Goal: Information Seeking & Learning: Learn about a topic

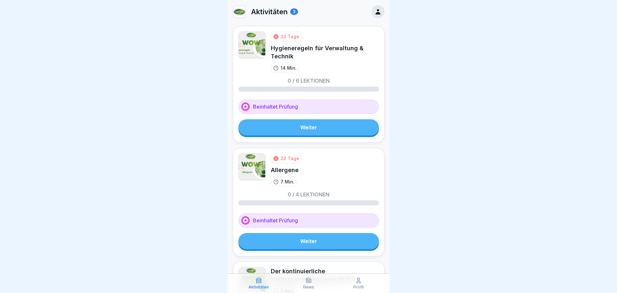
click at [295, 127] on link "Weiter" at bounding box center [309, 127] width 141 height 16
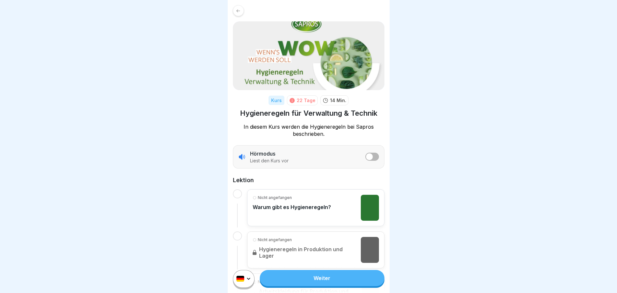
click at [297, 284] on link "Weiter" at bounding box center [322, 278] width 124 height 16
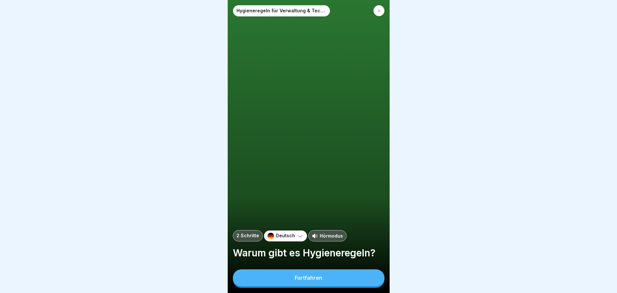
click at [297, 281] on div "Fortfahren" at bounding box center [309, 278] width 28 height 6
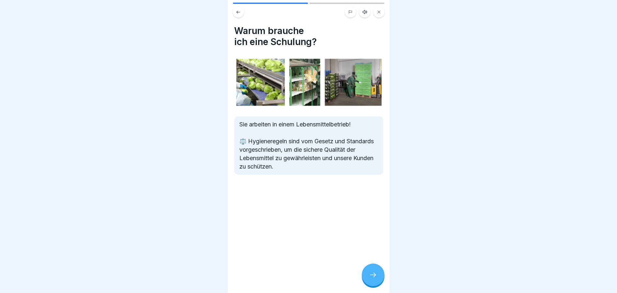
click at [375, 279] on icon at bounding box center [373, 275] width 8 height 8
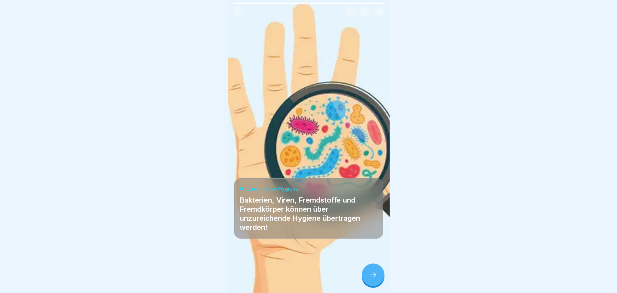
click at [369, 277] on div at bounding box center [373, 274] width 23 height 23
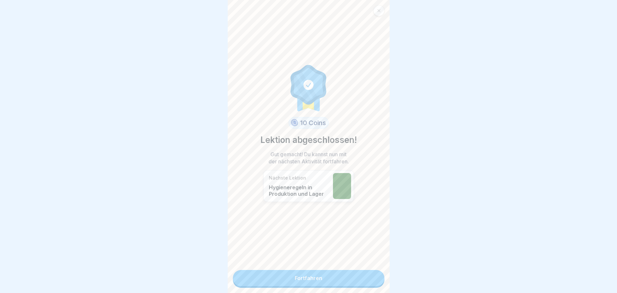
click at [286, 280] on link "Fortfahren" at bounding box center [309, 278] width 152 height 16
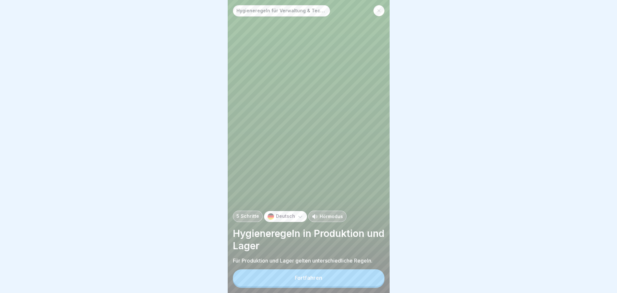
click at [286, 283] on button "Fortfahren" at bounding box center [309, 277] width 152 height 17
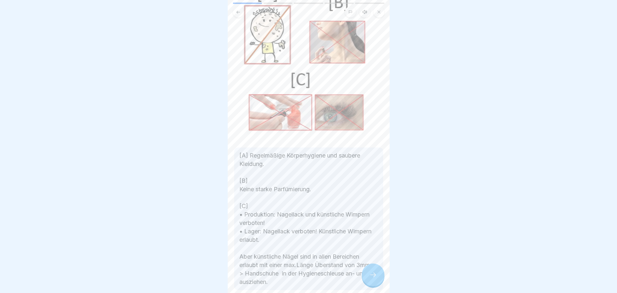
scroll to position [96, 0]
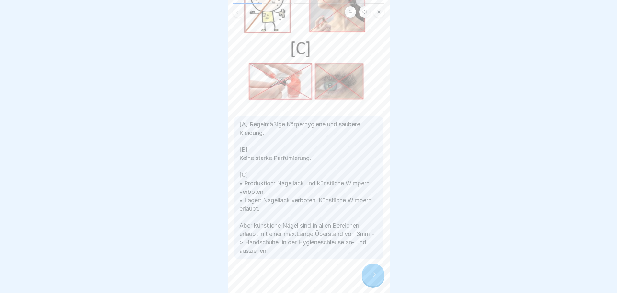
click at [369, 277] on icon at bounding box center [373, 275] width 8 height 8
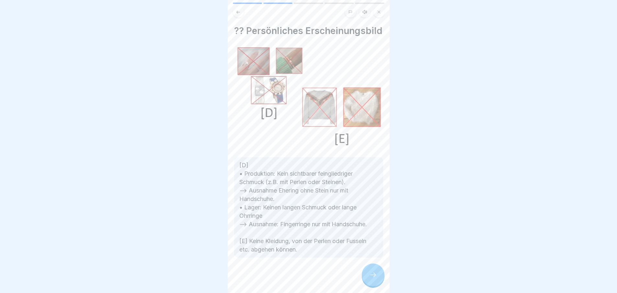
click at [376, 279] on icon at bounding box center [373, 275] width 8 height 8
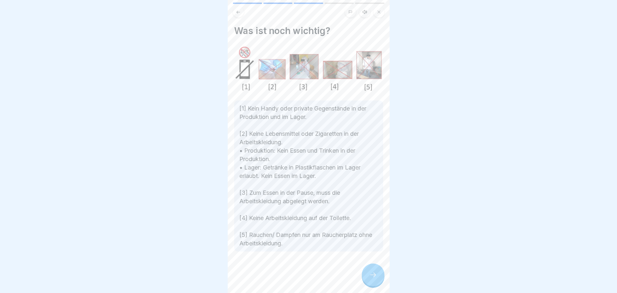
click at [369, 279] on icon at bounding box center [373, 275] width 8 height 8
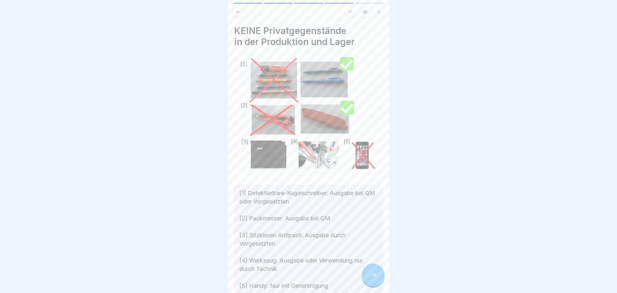
click at [372, 277] on icon at bounding box center [373, 275] width 8 height 8
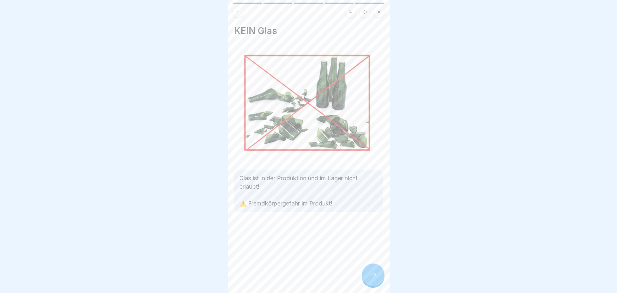
click at [372, 277] on icon at bounding box center [373, 275] width 8 height 8
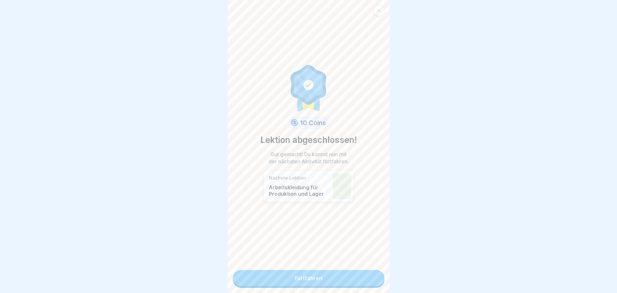
click at [345, 276] on link "Fortfahren" at bounding box center [309, 278] width 152 height 16
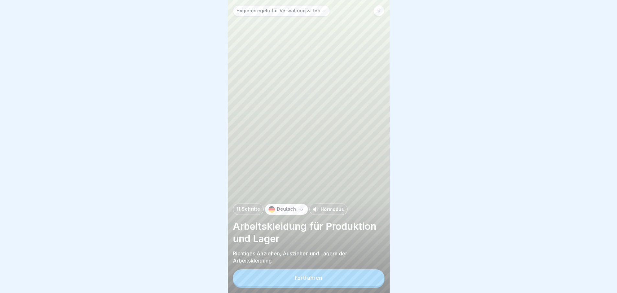
click at [314, 286] on button "Fortfahren" at bounding box center [309, 277] width 152 height 17
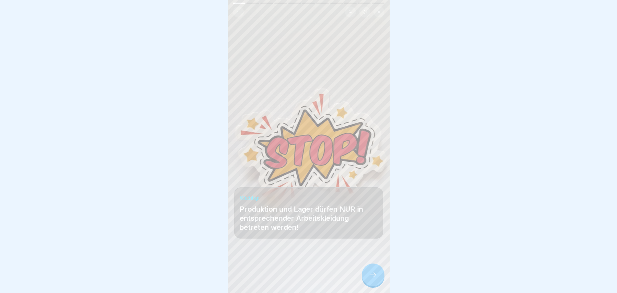
click at [372, 279] on icon at bounding box center [373, 275] width 8 height 8
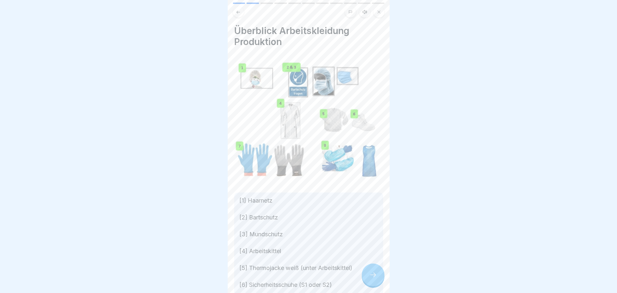
scroll to position [77, 0]
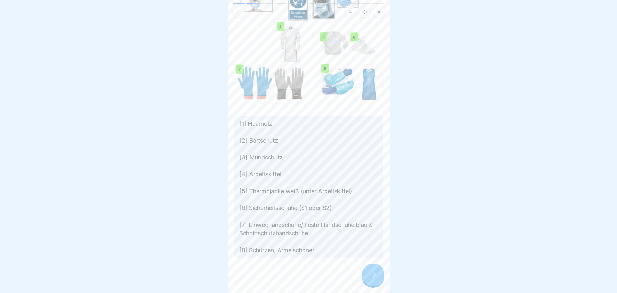
click at [375, 278] on icon at bounding box center [373, 275] width 8 height 8
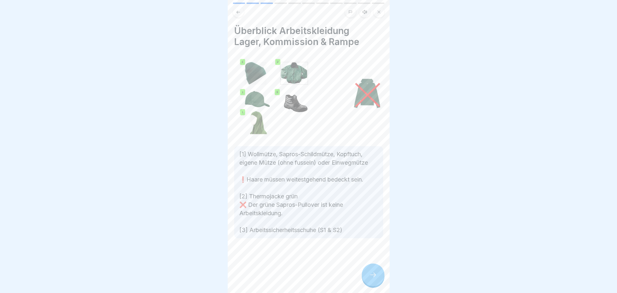
click at [239, 13] on icon at bounding box center [238, 12] width 5 height 5
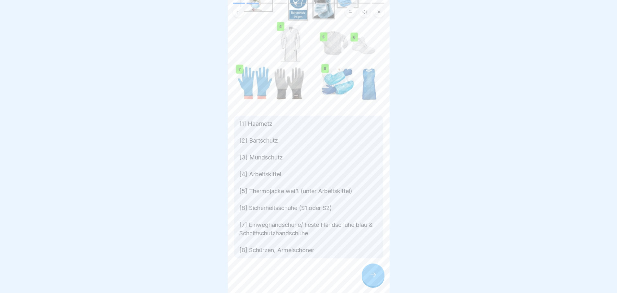
scroll to position [5, 0]
click at [369, 273] on icon at bounding box center [373, 275] width 8 height 8
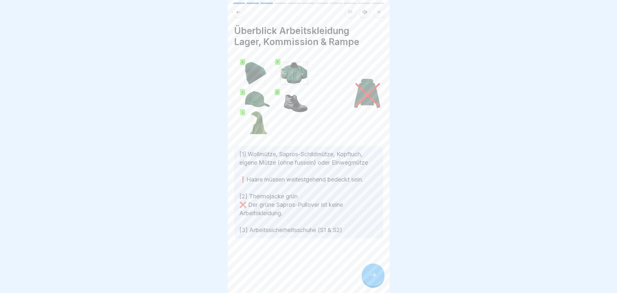
click at [379, 276] on div at bounding box center [373, 274] width 23 height 23
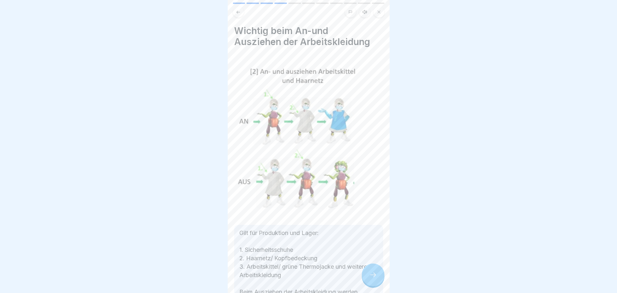
click at [373, 277] on icon at bounding box center [373, 275] width 8 height 8
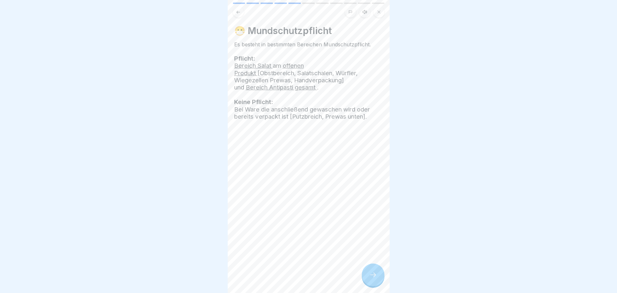
click at [364, 273] on div at bounding box center [373, 274] width 23 height 23
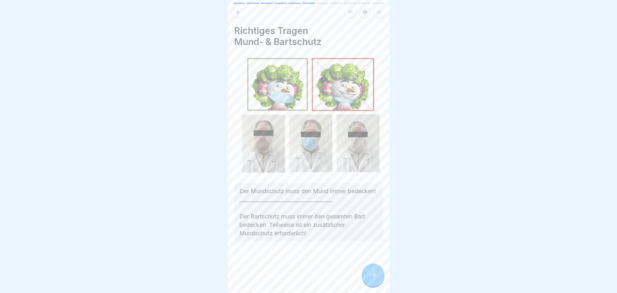
click at [364, 273] on div at bounding box center [373, 274] width 23 height 23
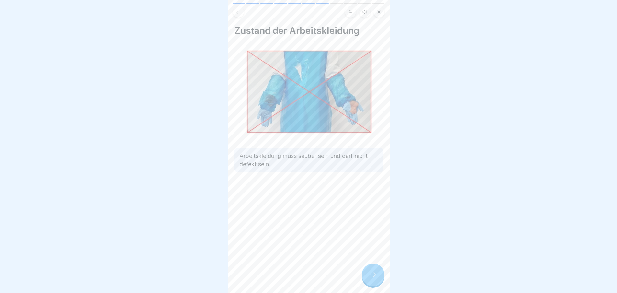
click at [372, 277] on icon at bounding box center [373, 275] width 8 height 8
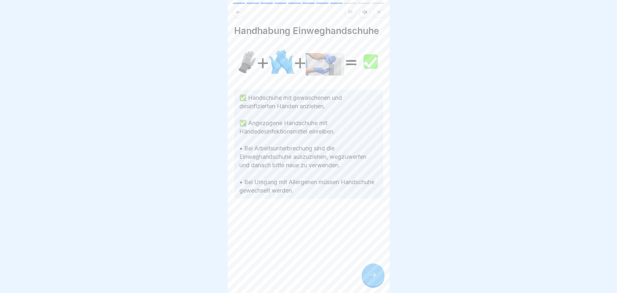
click at [372, 277] on icon at bounding box center [373, 275] width 8 height 8
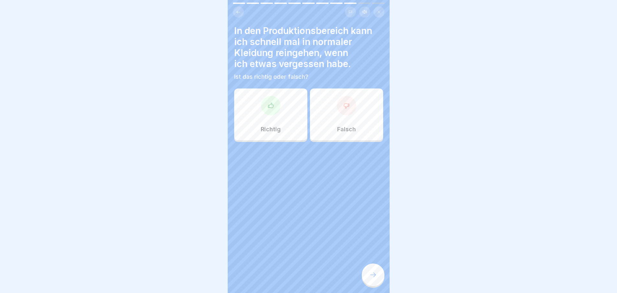
click at [347, 106] on div at bounding box center [346, 105] width 19 height 19
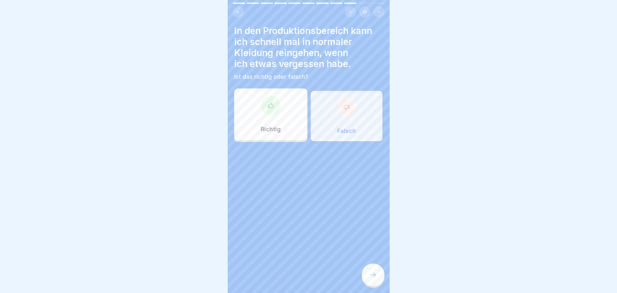
click at [376, 272] on icon at bounding box center [373, 275] width 8 height 8
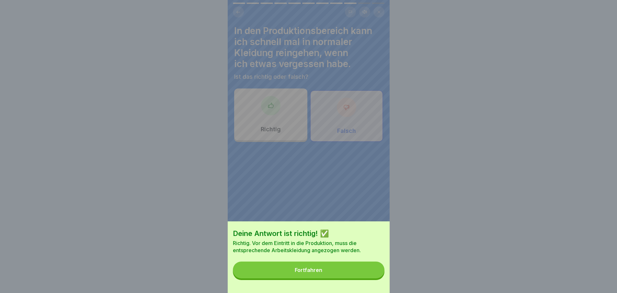
click at [299, 269] on button "Fortfahren" at bounding box center [309, 270] width 152 height 17
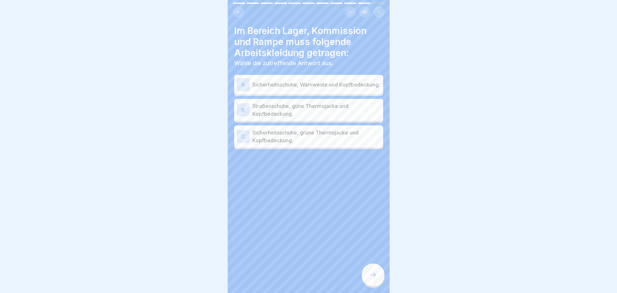
click at [246, 134] on div "C" at bounding box center [243, 136] width 13 height 13
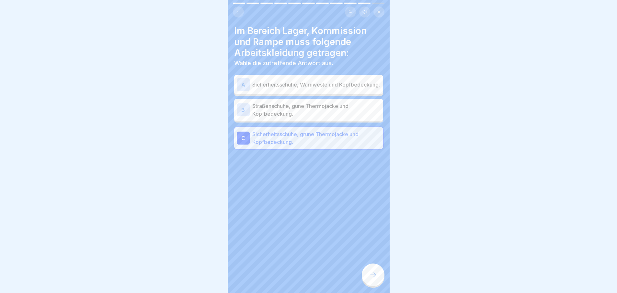
click at [377, 277] on icon at bounding box center [373, 275] width 8 height 8
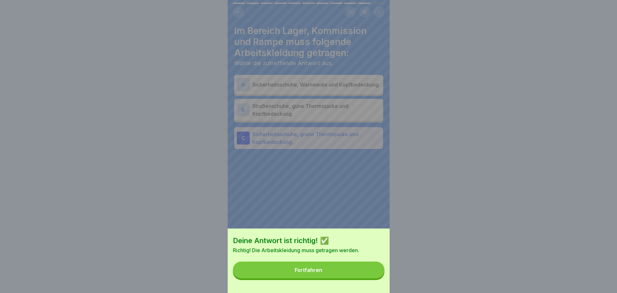
click at [337, 276] on button "Fortfahren" at bounding box center [309, 270] width 152 height 17
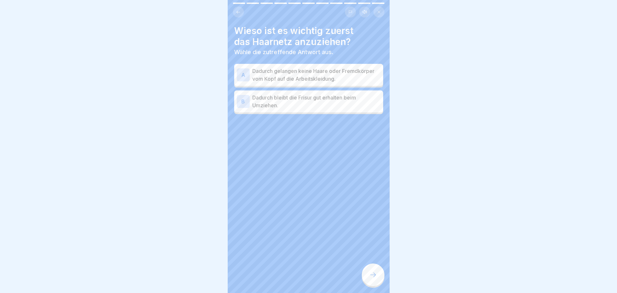
click at [242, 68] on div "A" at bounding box center [243, 74] width 13 height 13
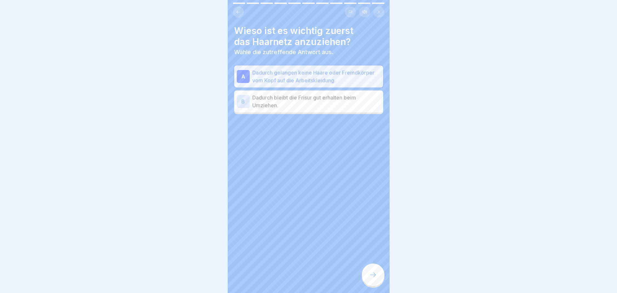
click at [370, 272] on icon at bounding box center [373, 275] width 8 height 8
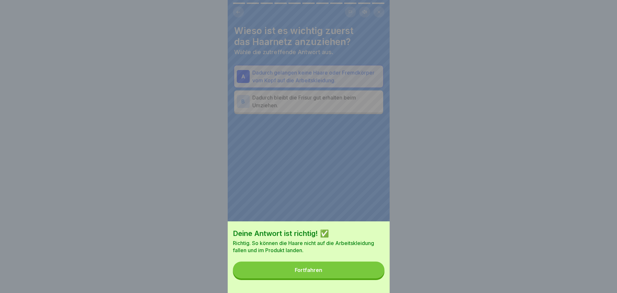
click at [337, 278] on button "Fortfahren" at bounding box center [309, 270] width 152 height 17
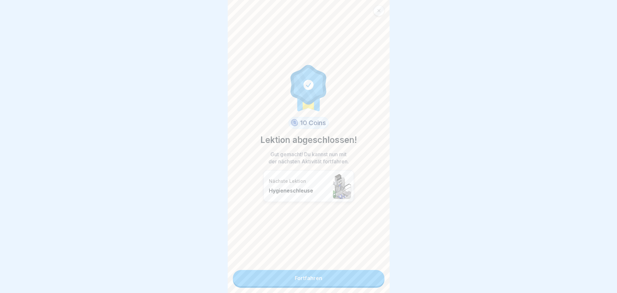
click at [296, 272] on link "Fortfahren" at bounding box center [309, 278] width 152 height 16
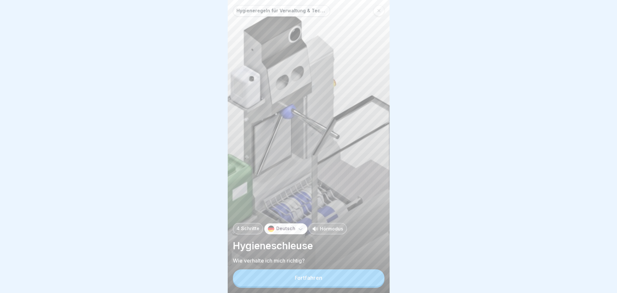
click at [307, 281] on div "Fortfahren" at bounding box center [309, 278] width 28 height 6
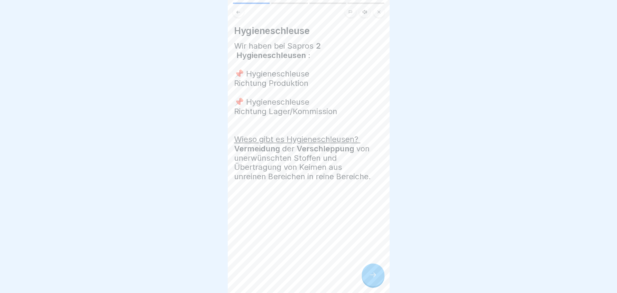
click at [375, 279] on icon at bounding box center [373, 275] width 8 height 8
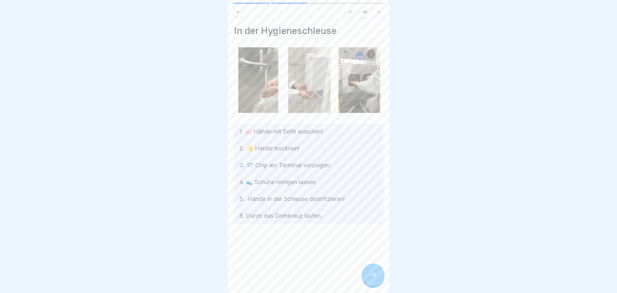
click at [375, 279] on icon at bounding box center [373, 275] width 8 height 8
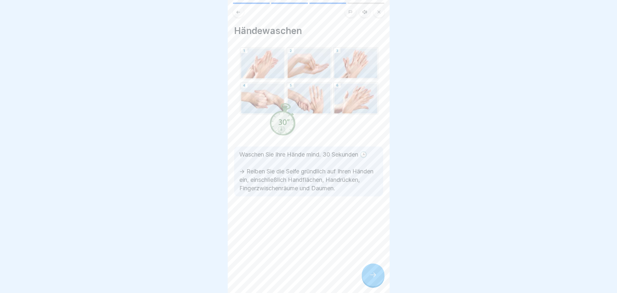
click at [375, 279] on icon at bounding box center [373, 275] width 8 height 8
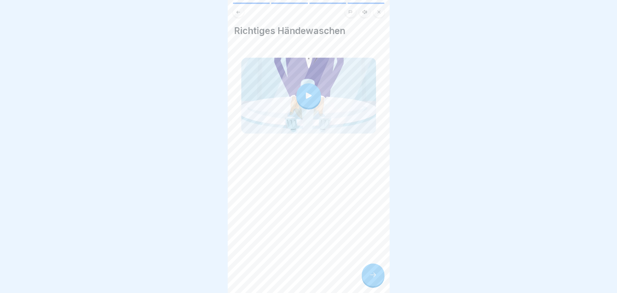
click at [375, 279] on icon at bounding box center [373, 275] width 8 height 8
click at [372, 279] on icon at bounding box center [373, 275] width 8 height 8
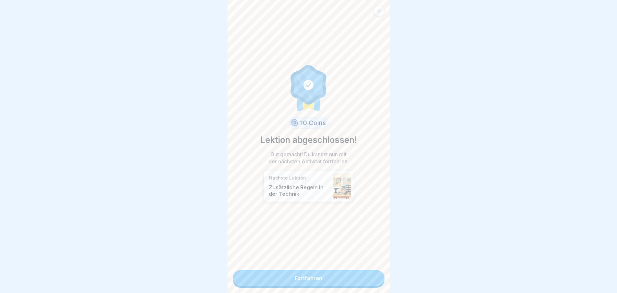
click at [296, 282] on link "Fortfahren" at bounding box center [309, 278] width 152 height 16
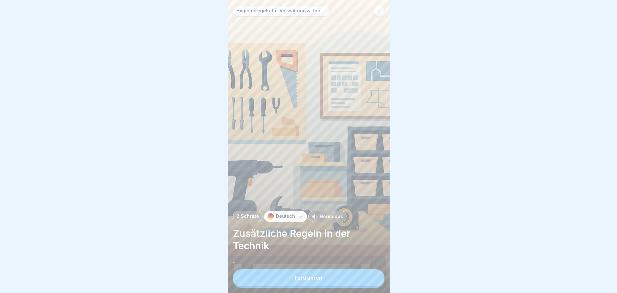
click at [294, 288] on div "Fortfahren" at bounding box center [309, 278] width 152 height 18
click at [295, 285] on button "Fortfahren" at bounding box center [309, 277] width 152 height 17
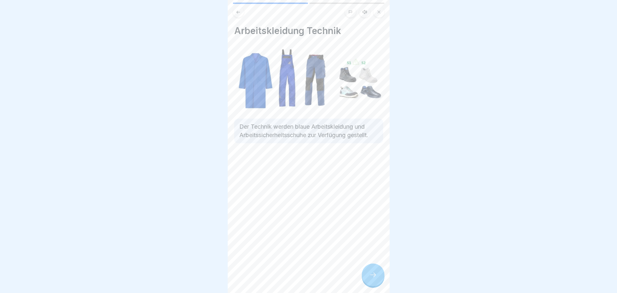
click at [373, 279] on icon at bounding box center [373, 275] width 8 height 8
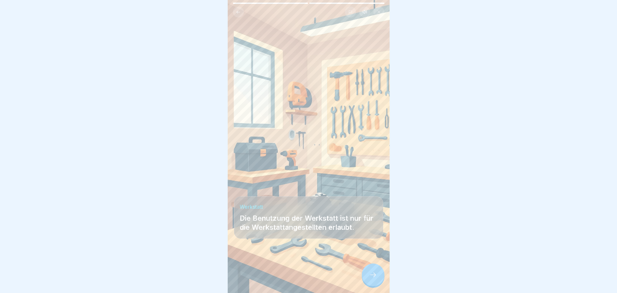
click at [373, 279] on icon at bounding box center [373, 275] width 8 height 8
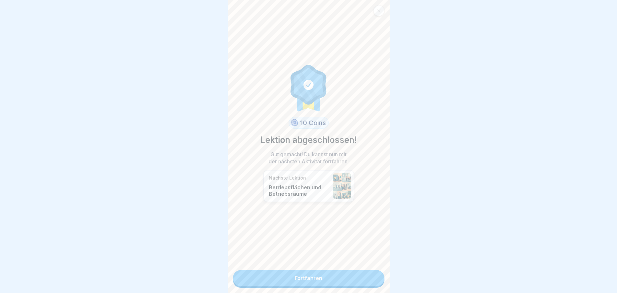
click at [323, 276] on link "Fortfahren" at bounding box center [309, 278] width 152 height 16
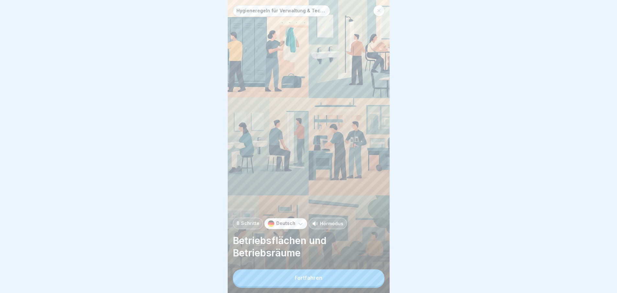
click at [280, 284] on button "Fortfahren" at bounding box center [309, 277] width 152 height 17
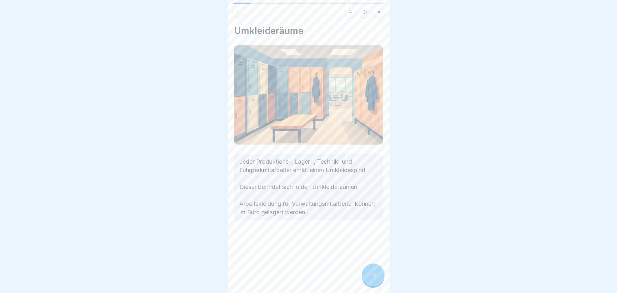
click at [378, 283] on div at bounding box center [373, 274] width 23 height 23
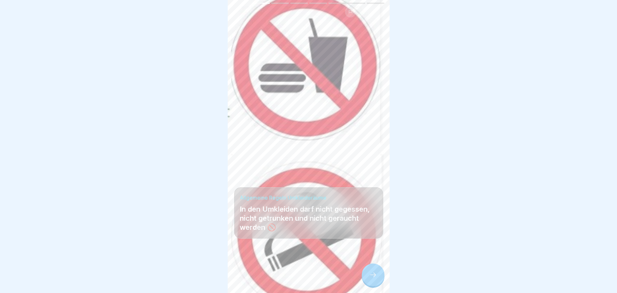
click at [378, 283] on div at bounding box center [373, 274] width 23 height 23
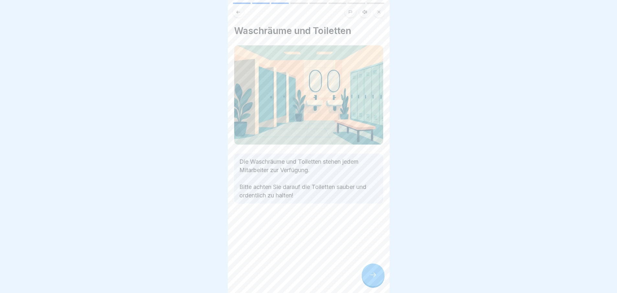
click at [378, 283] on div at bounding box center [373, 274] width 23 height 23
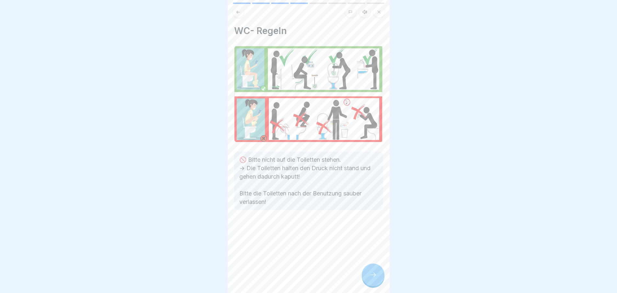
click at [378, 283] on div at bounding box center [373, 274] width 23 height 23
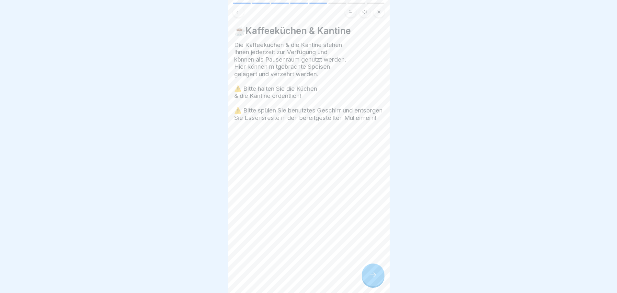
click at [371, 279] on icon at bounding box center [373, 275] width 8 height 8
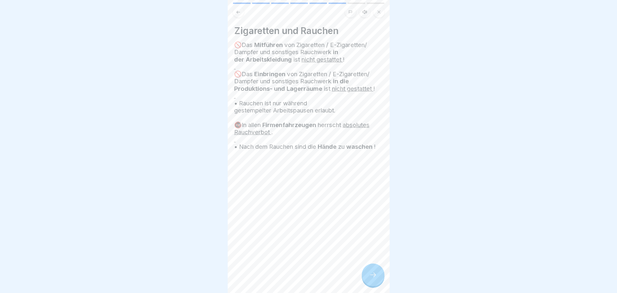
click at [370, 284] on div at bounding box center [373, 274] width 23 height 23
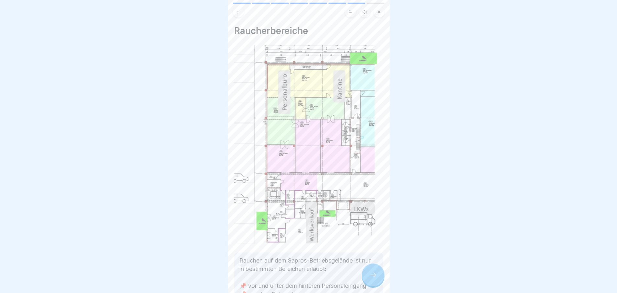
click at [369, 284] on div at bounding box center [373, 274] width 23 height 23
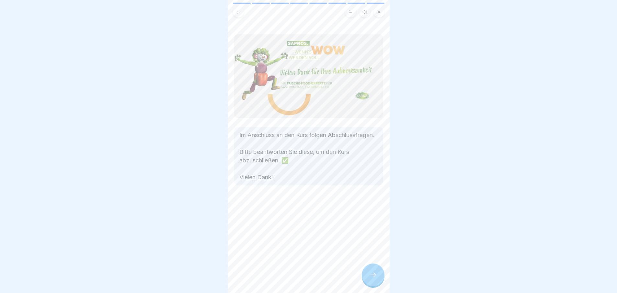
click at [369, 284] on div at bounding box center [373, 274] width 23 height 23
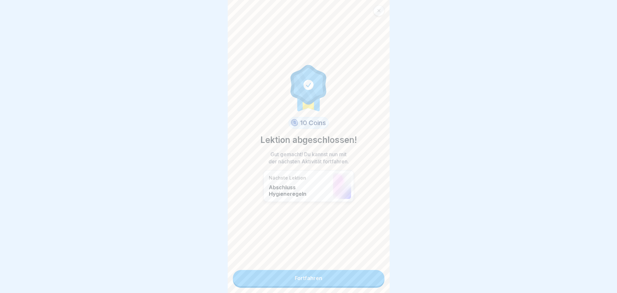
click at [360, 282] on link "Fortfahren" at bounding box center [309, 278] width 152 height 16
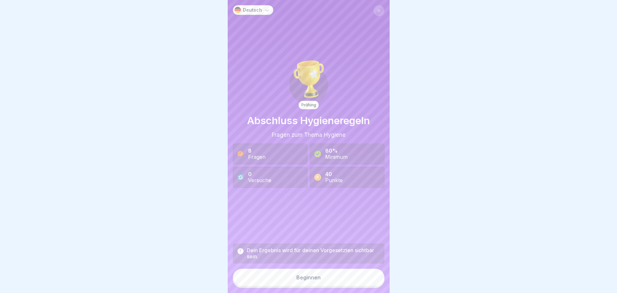
click at [331, 281] on button "Beginnen" at bounding box center [309, 278] width 152 height 18
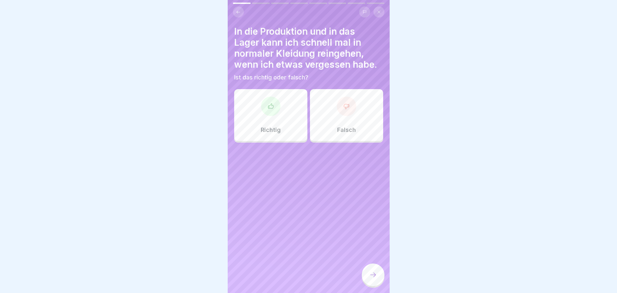
click at [349, 121] on div "Falsch" at bounding box center [346, 115] width 73 height 52
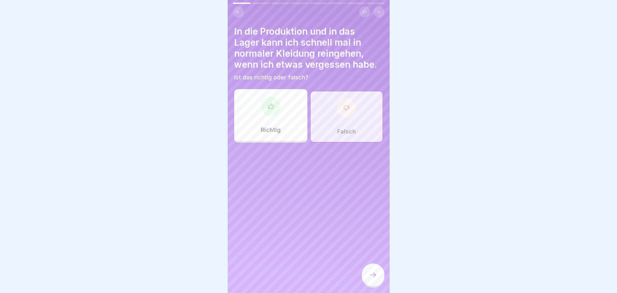
click at [381, 280] on div at bounding box center [373, 274] width 23 height 23
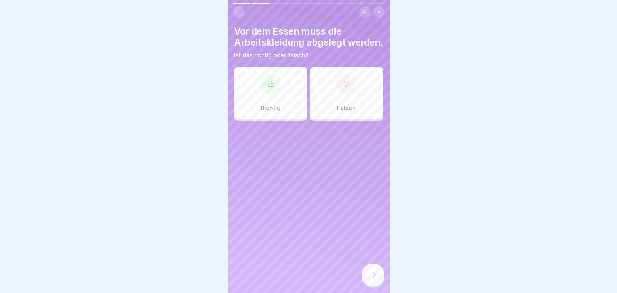
click at [269, 88] on icon at bounding box center [271, 84] width 6 height 6
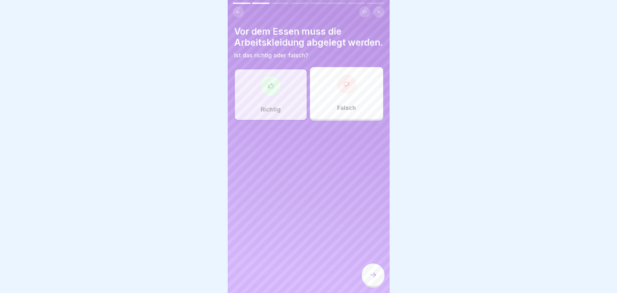
click at [378, 284] on div at bounding box center [373, 274] width 23 height 23
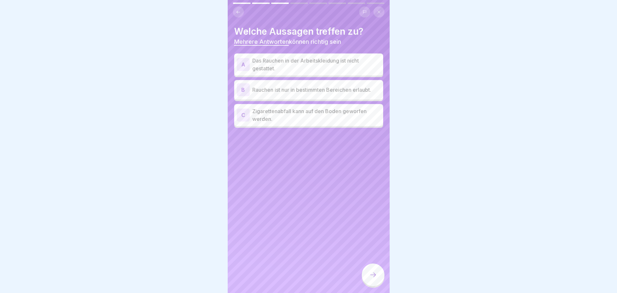
click at [245, 64] on div "A" at bounding box center [243, 64] width 13 height 13
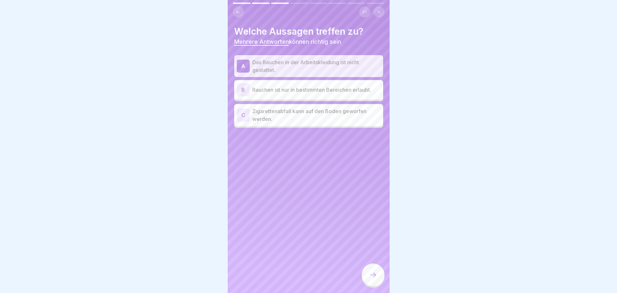
click at [245, 88] on div "B" at bounding box center [243, 89] width 13 height 13
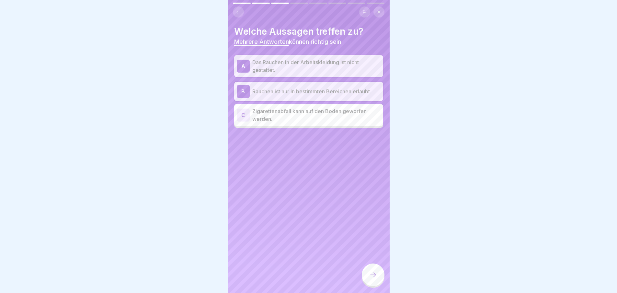
click at [367, 280] on div at bounding box center [373, 274] width 23 height 23
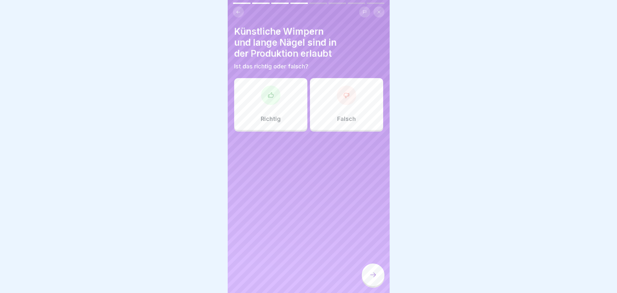
click at [344, 97] on icon at bounding box center [346, 95] width 5 height 5
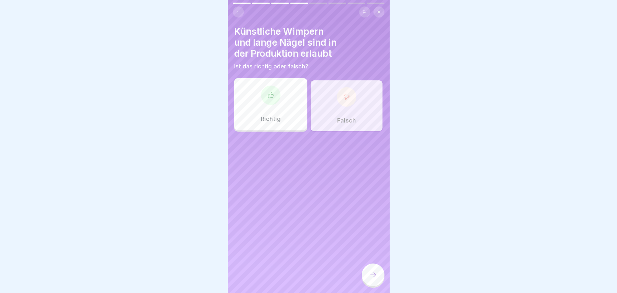
click at [369, 275] on div at bounding box center [373, 274] width 23 height 23
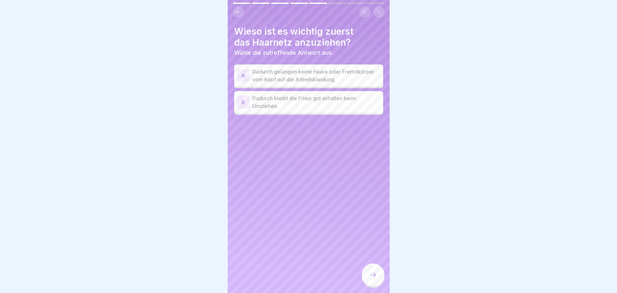
click at [240, 79] on div "A" at bounding box center [243, 75] width 13 height 13
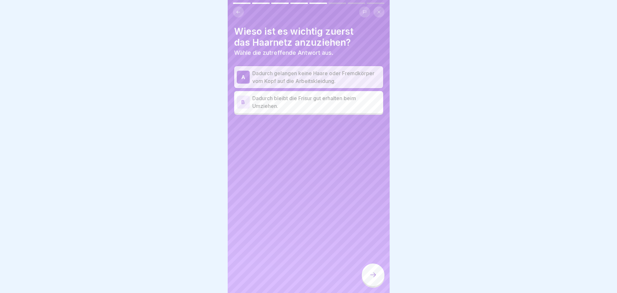
click at [373, 277] on icon at bounding box center [373, 275] width 8 height 8
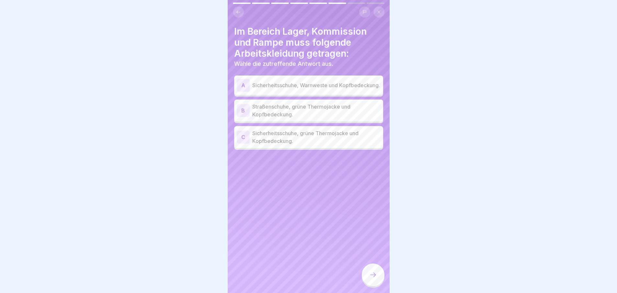
click at [241, 137] on div "C" at bounding box center [243, 137] width 13 height 13
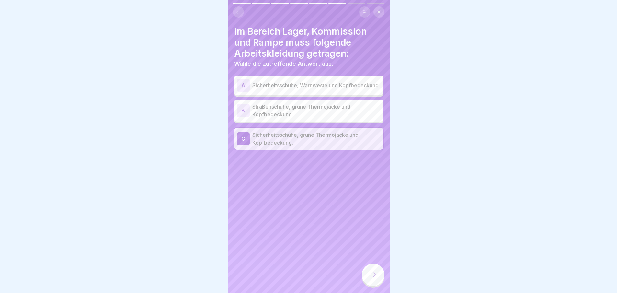
click at [375, 279] on icon at bounding box center [373, 275] width 8 height 8
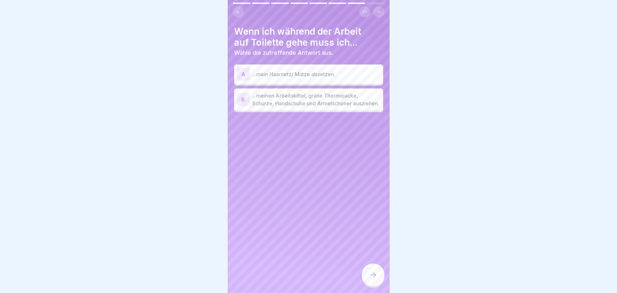
click at [243, 103] on div "B" at bounding box center [243, 99] width 13 height 13
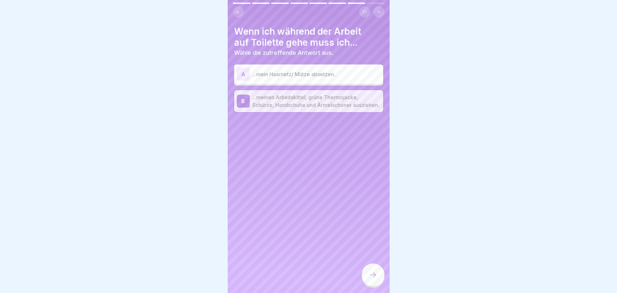
click at [378, 277] on div at bounding box center [373, 274] width 23 height 23
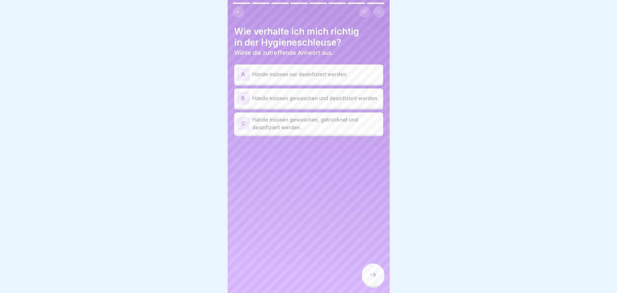
click at [240, 125] on div "C" at bounding box center [243, 123] width 13 height 13
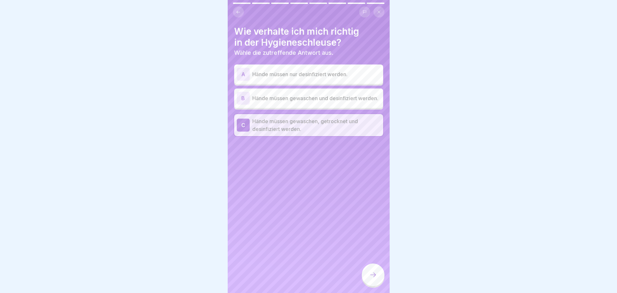
click at [371, 274] on div at bounding box center [373, 274] width 23 height 23
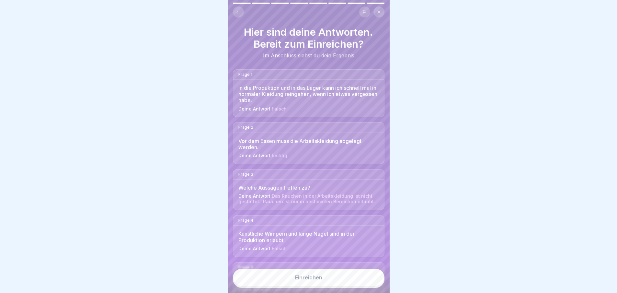
click at [314, 280] on div "Einreichen" at bounding box center [308, 278] width 27 height 6
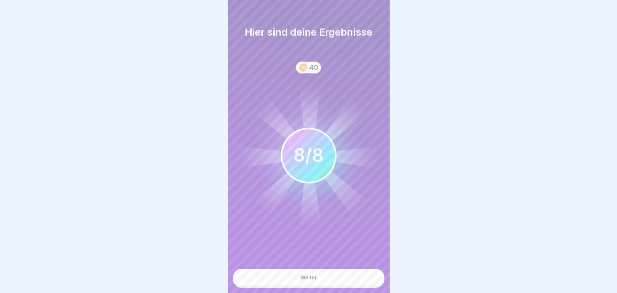
click at [314, 280] on div "Weiter" at bounding box center [308, 278] width 17 height 6
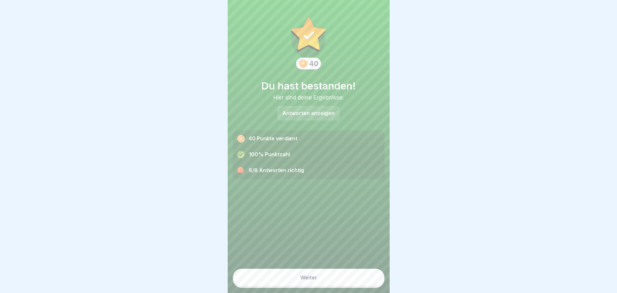
click at [314, 280] on div "Weiter" at bounding box center [308, 278] width 17 height 6
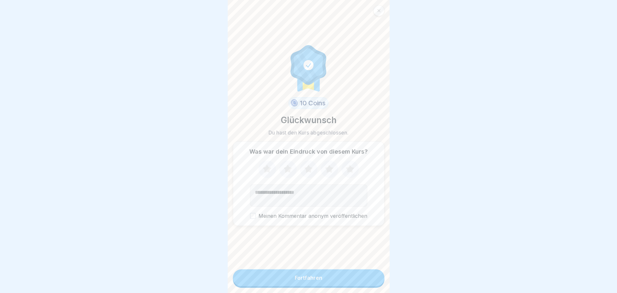
click at [309, 279] on button "Fortfahren" at bounding box center [309, 277] width 152 height 17
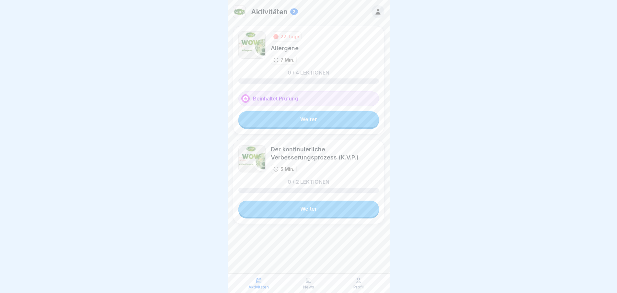
scroll to position [5, 0]
click at [276, 116] on link "Weiter" at bounding box center [309, 119] width 141 height 16
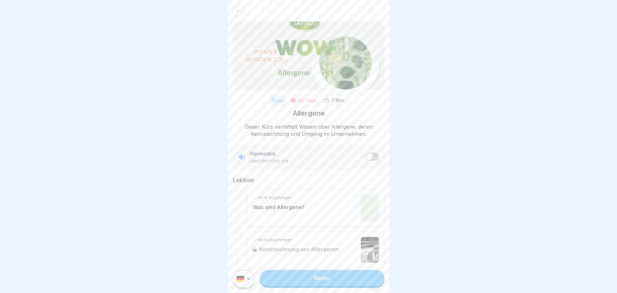
click at [282, 278] on link "Weiter" at bounding box center [322, 278] width 124 height 16
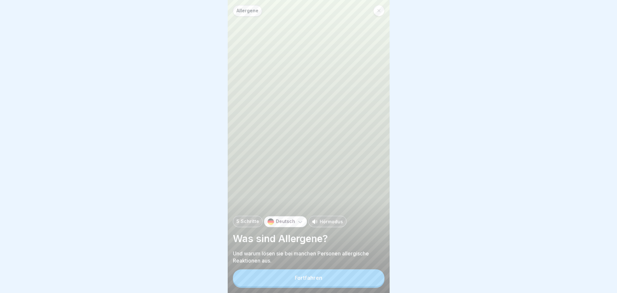
click at [293, 284] on button "Fortfahren" at bounding box center [309, 277] width 152 height 17
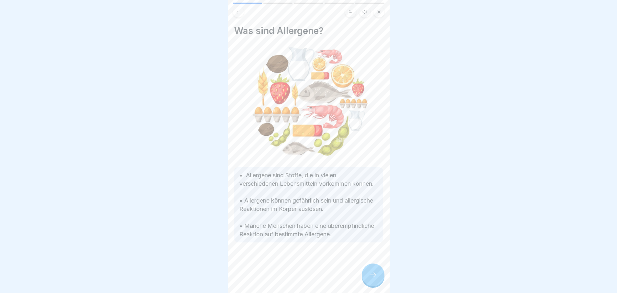
click at [370, 278] on icon at bounding box center [373, 275] width 8 height 8
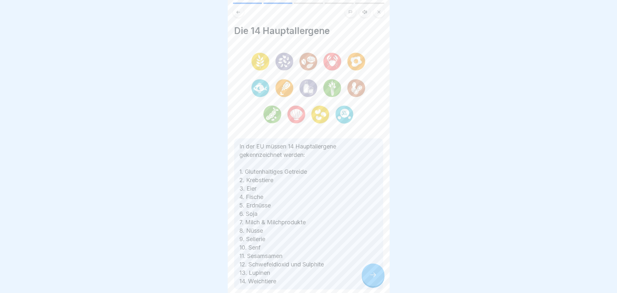
click at [369, 278] on icon at bounding box center [373, 275] width 8 height 8
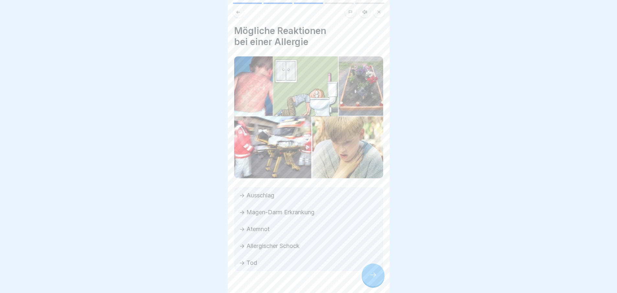
click at [368, 277] on div at bounding box center [373, 274] width 23 height 23
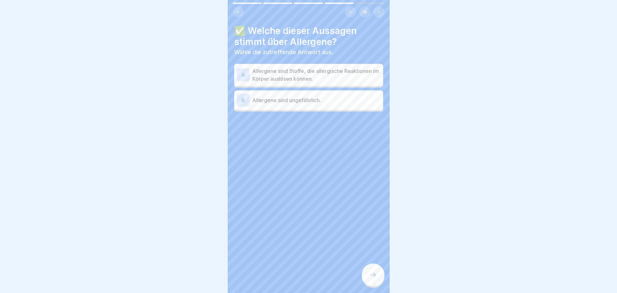
click at [366, 276] on div at bounding box center [373, 274] width 23 height 23
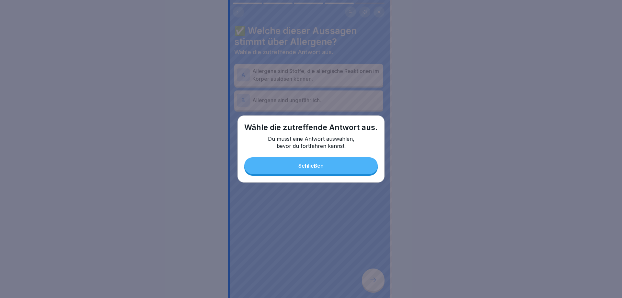
click at [286, 166] on button "Schließen" at bounding box center [311, 165] width 134 height 17
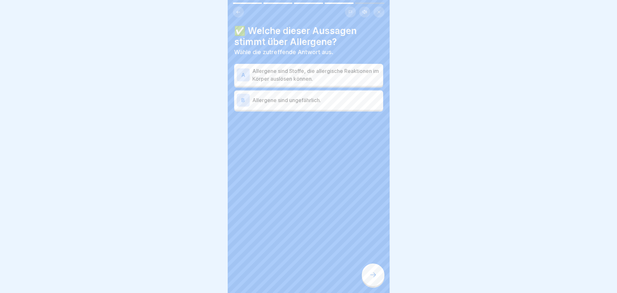
click at [248, 76] on div "A" at bounding box center [243, 74] width 13 height 13
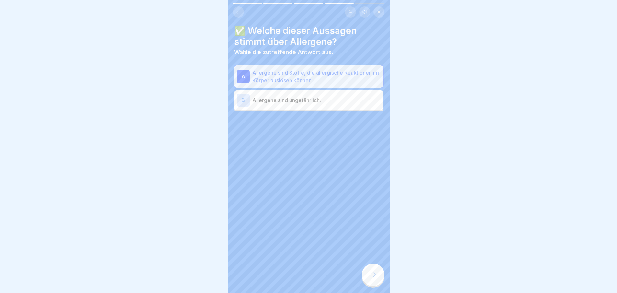
click at [369, 276] on div at bounding box center [373, 274] width 23 height 23
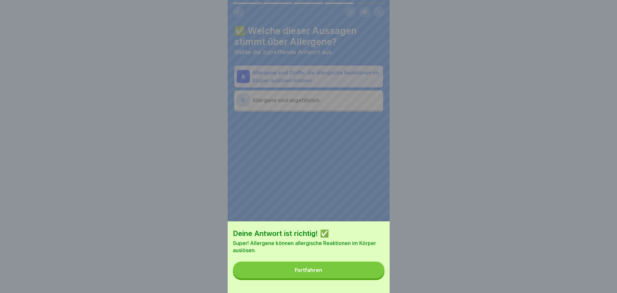
click at [328, 273] on button "Fortfahren" at bounding box center [309, 270] width 152 height 17
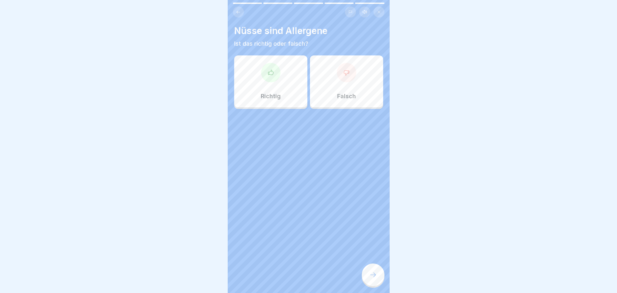
click at [268, 74] on icon at bounding box center [271, 72] width 6 height 6
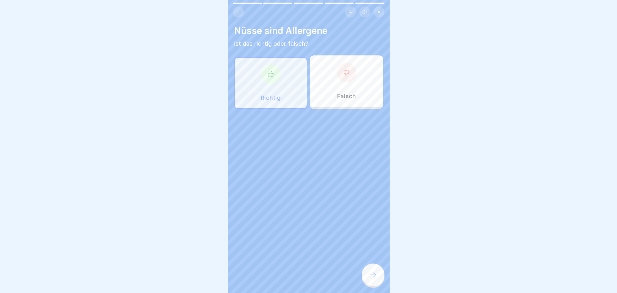
click at [376, 277] on icon at bounding box center [373, 275] width 8 height 8
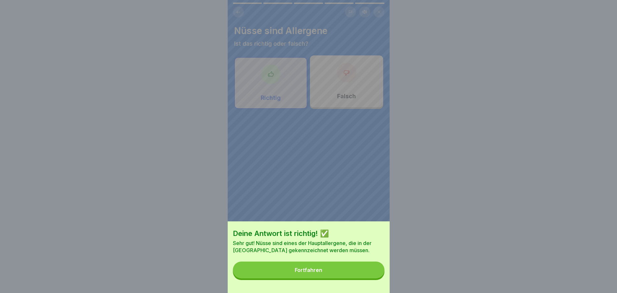
click at [339, 275] on button "Fortfahren" at bounding box center [309, 270] width 152 height 17
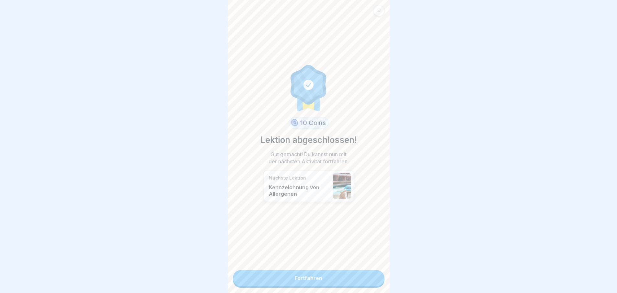
click at [309, 278] on link "Fortfahren" at bounding box center [309, 278] width 152 height 16
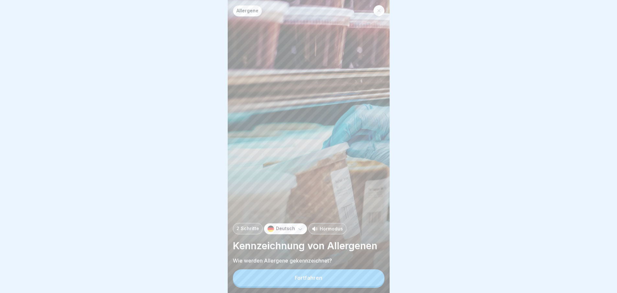
click at [291, 280] on button "Fortfahren" at bounding box center [309, 277] width 152 height 17
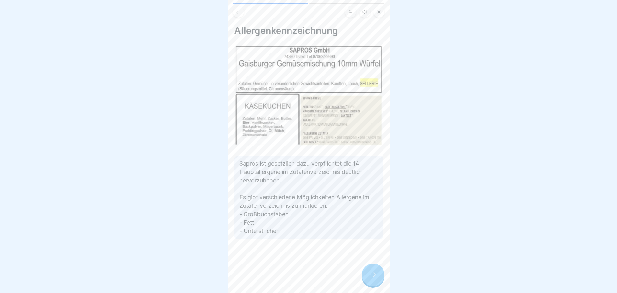
click at [375, 279] on icon at bounding box center [373, 275] width 8 height 8
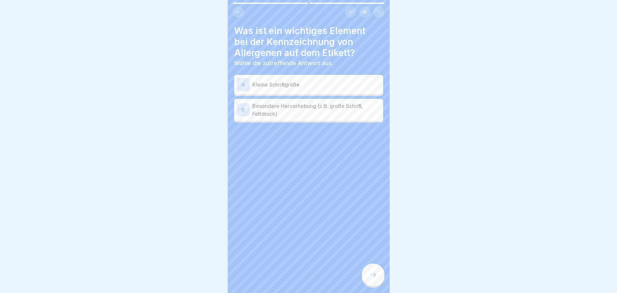
click at [241, 111] on div "B" at bounding box center [243, 109] width 13 height 13
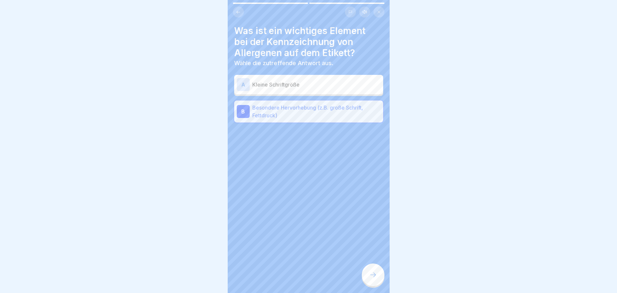
click at [368, 280] on div at bounding box center [373, 274] width 23 height 23
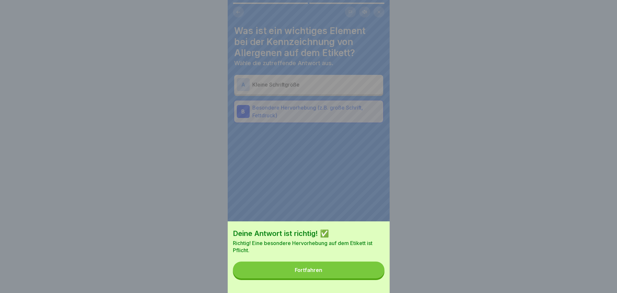
drag, startPoint x: 343, startPoint y: 279, endPoint x: 341, endPoint y: 275, distance: 4.3
click at [342, 276] on button "Fortfahren" at bounding box center [309, 270] width 152 height 17
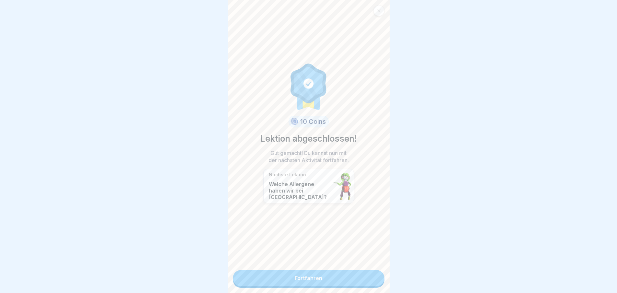
click at [298, 284] on link "Fortfahren" at bounding box center [309, 278] width 152 height 16
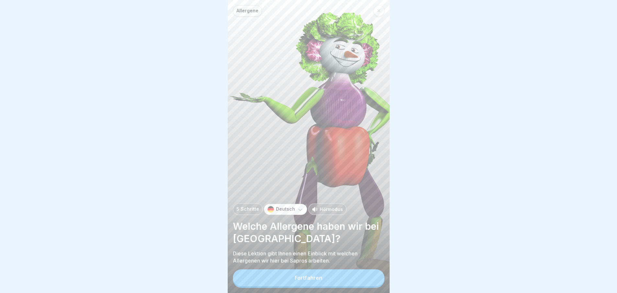
click at [284, 285] on button "Fortfahren" at bounding box center [309, 277] width 152 height 17
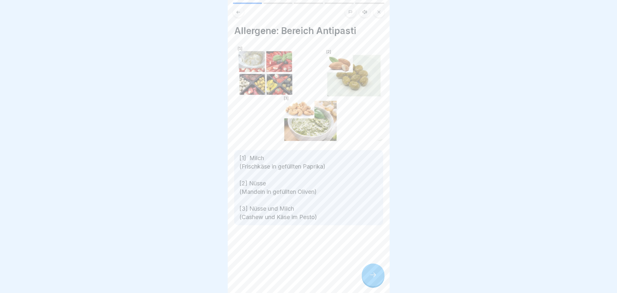
click at [368, 281] on div at bounding box center [373, 274] width 23 height 23
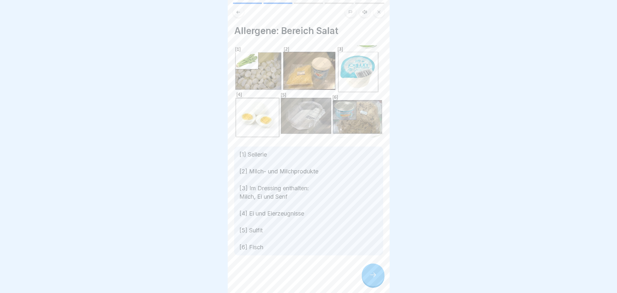
click at [369, 279] on icon at bounding box center [373, 275] width 8 height 8
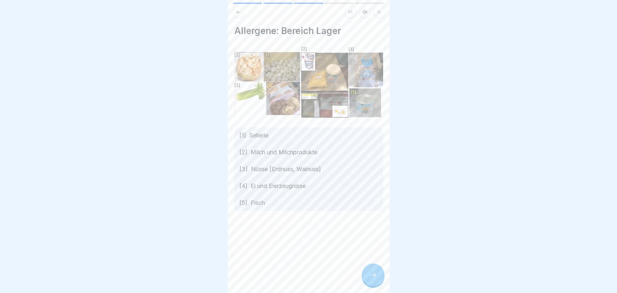
click at [367, 281] on div at bounding box center [373, 274] width 23 height 23
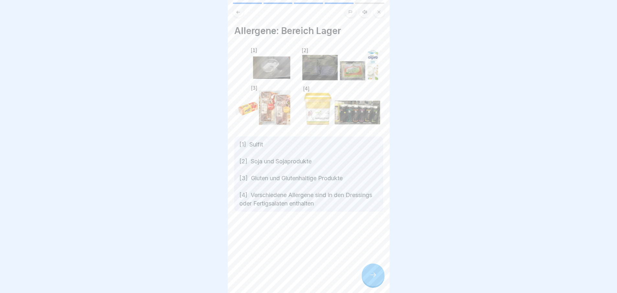
click at [367, 281] on div at bounding box center [373, 274] width 23 height 23
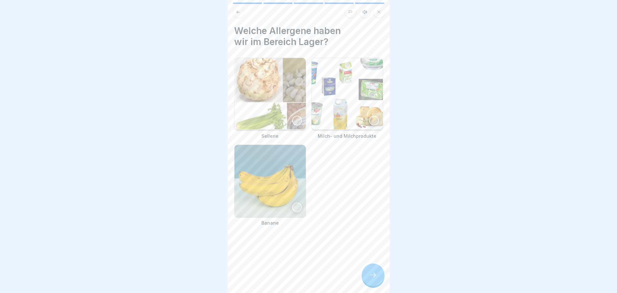
click at [369, 116] on div at bounding box center [374, 121] width 10 height 10
click at [295, 118] on div at bounding box center [297, 121] width 10 height 10
click at [379, 284] on div at bounding box center [373, 274] width 23 height 23
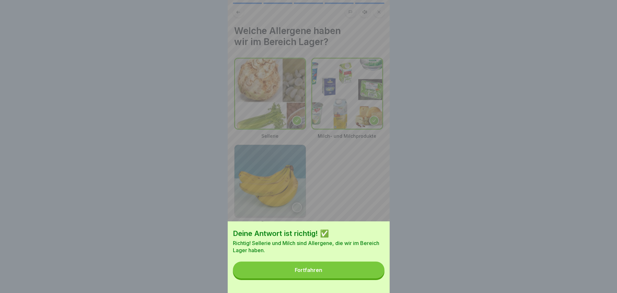
click at [345, 271] on button "Fortfahren" at bounding box center [309, 270] width 152 height 17
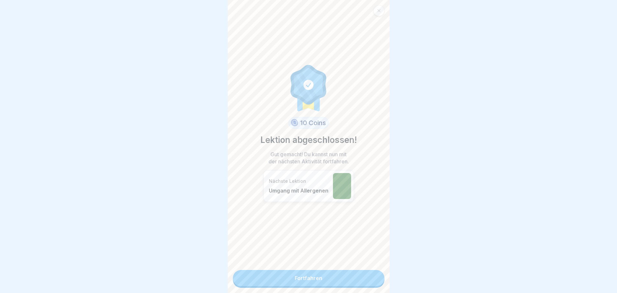
click at [296, 279] on link "Fortfahren" at bounding box center [309, 278] width 152 height 16
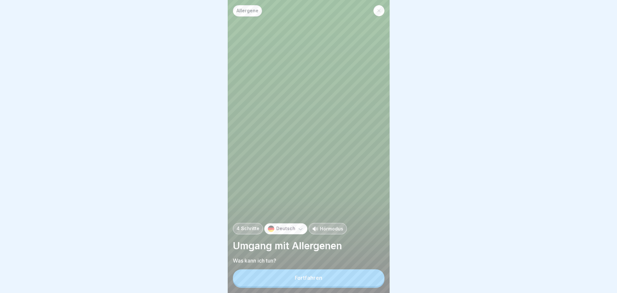
click at [296, 279] on button "Fortfahren" at bounding box center [309, 277] width 152 height 17
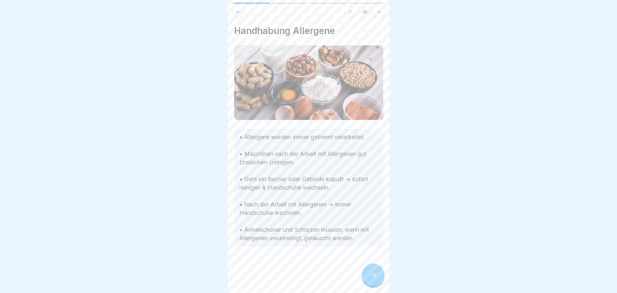
click at [369, 276] on div at bounding box center [373, 274] width 23 height 23
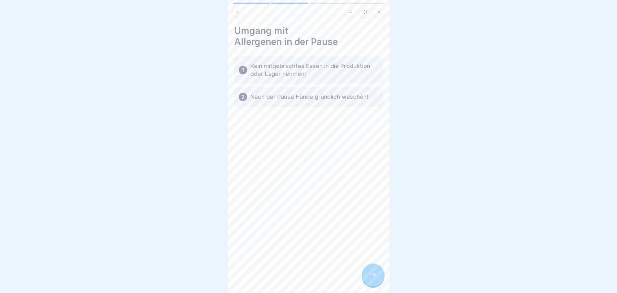
click at [372, 279] on icon at bounding box center [373, 275] width 8 height 8
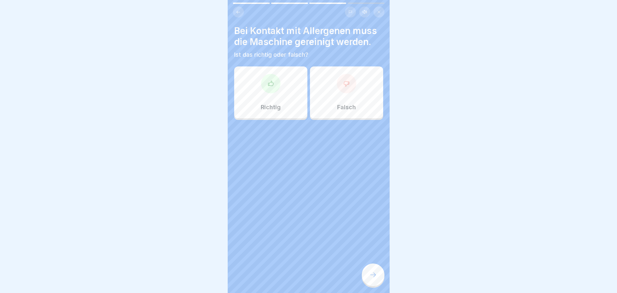
click at [270, 88] on div at bounding box center [270, 83] width 19 height 19
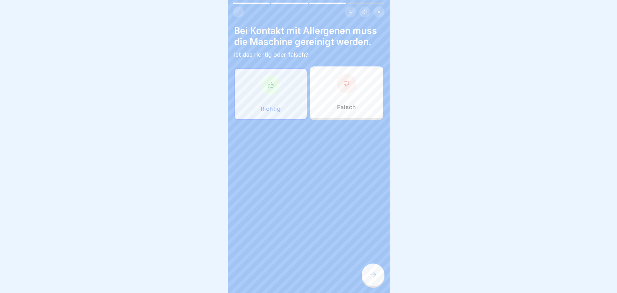
click at [377, 284] on div at bounding box center [373, 274] width 23 height 23
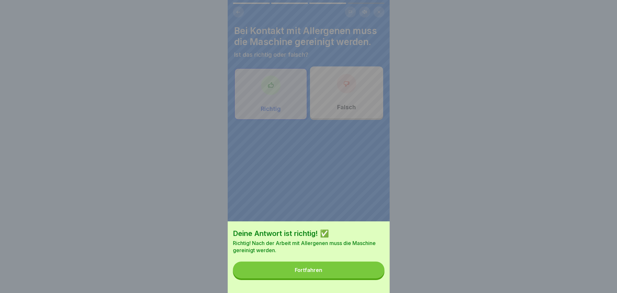
click at [334, 276] on button "Fortfahren" at bounding box center [309, 270] width 152 height 17
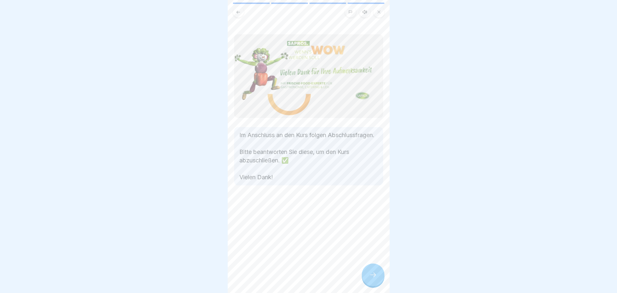
click at [380, 286] on div at bounding box center [373, 274] width 23 height 23
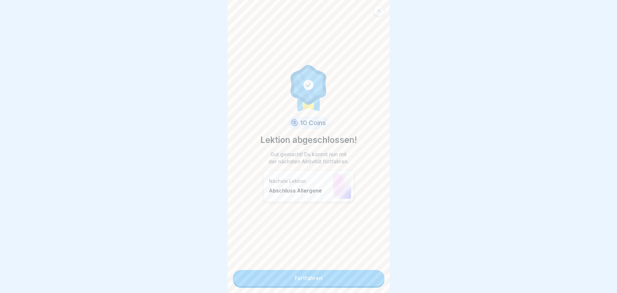
click at [300, 274] on link "Fortfahren" at bounding box center [309, 278] width 152 height 16
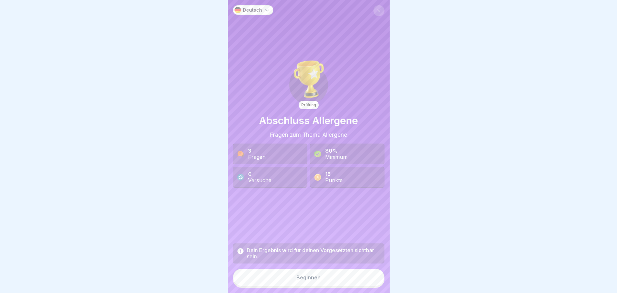
click at [313, 286] on button "Beginnen" at bounding box center [309, 278] width 152 height 18
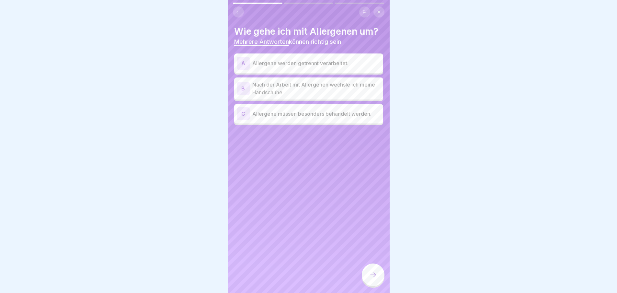
click at [247, 64] on div "A" at bounding box center [243, 63] width 13 height 13
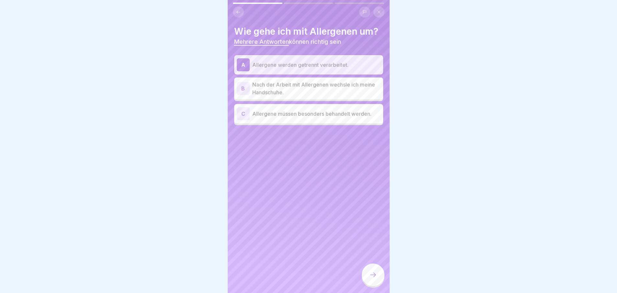
click at [242, 91] on div "B" at bounding box center [243, 88] width 13 height 13
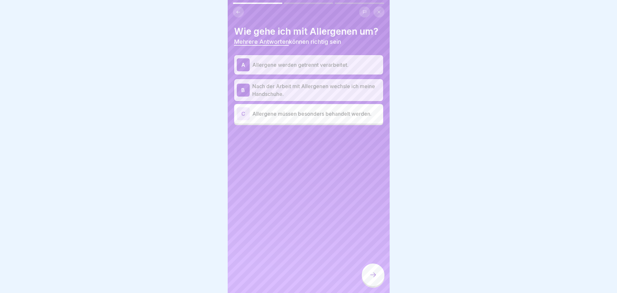
click at [242, 112] on div "C" at bounding box center [243, 113] width 13 height 13
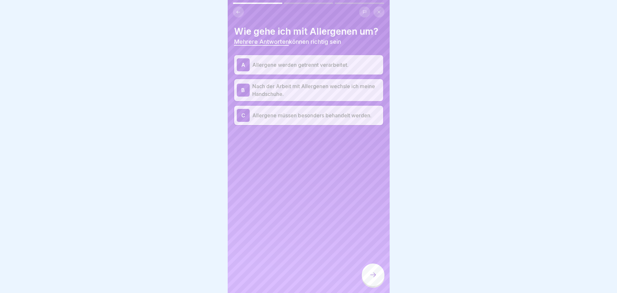
click at [368, 277] on div at bounding box center [373, 274] width 23 height 23
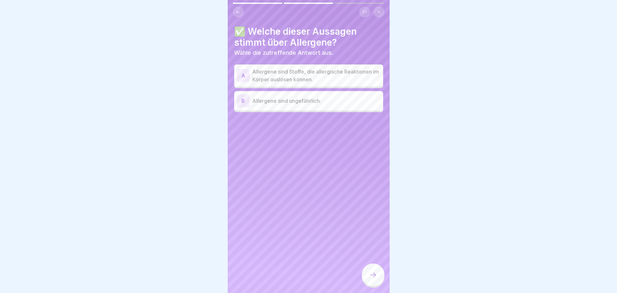
click at [240, 74] on div "A" at bounding box center [243, 75] width 13 height 13
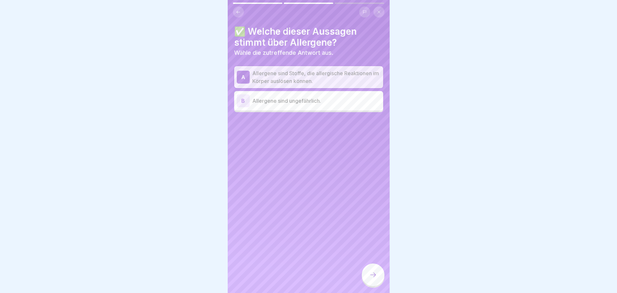
click at [368, 283] on div at bounding box center [373, 274] width 23 height 23
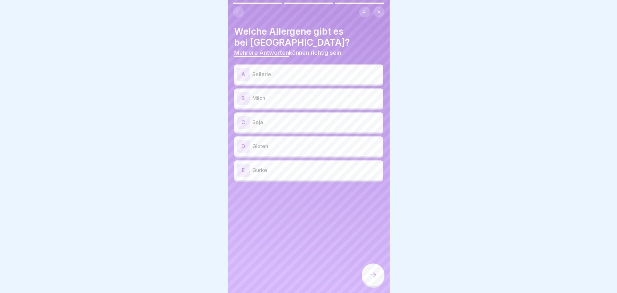
click at [243, 76] on div "A" at bounding box center [243, 74] width 13 height 13
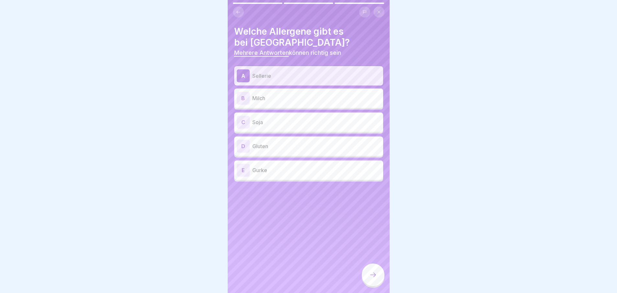
click at [241, 101] on div "B" at bounding box center [243, 98] width 13 height 13
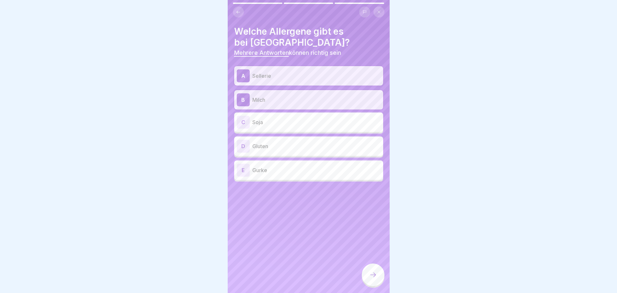
click at [243, 125] on div "C" at bounding box center [243, 122] width 13 height 13
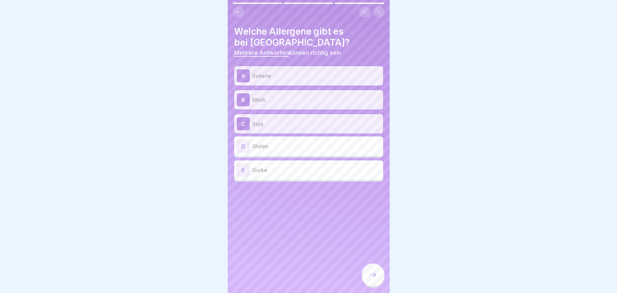
click at [240, 147] on div "D" at bounding box center [243, 146] width 13 height 13
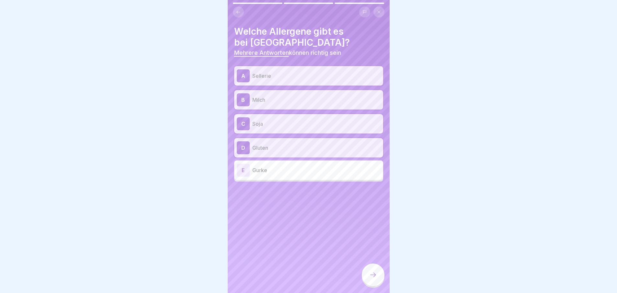
click at [369, 279] on icon at bounding box center [373, 275] width 8 height 8
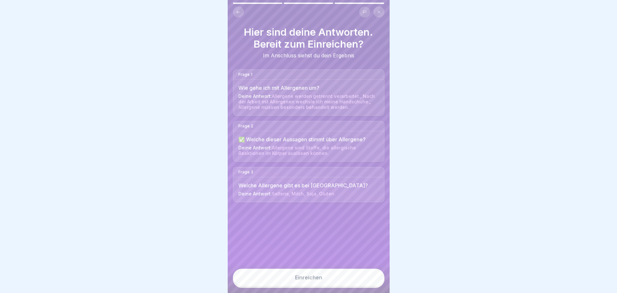
click at [304, 280] on div "Einreichen" at bounding box center [308, 278] width 27 height 6
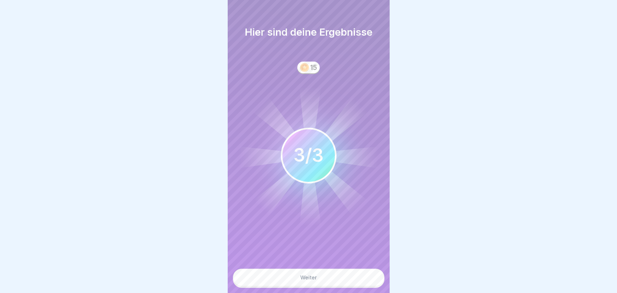
click at [303, 280] on div "Weiter" at bounding box center [308, 278] width 17 height 6
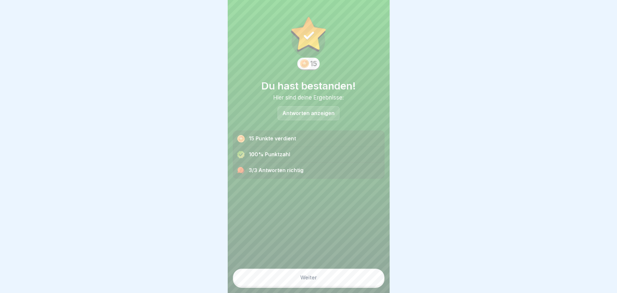
click at [302, 286] on button "Weiter" at bounding box center [309, 278] width 152 height 18
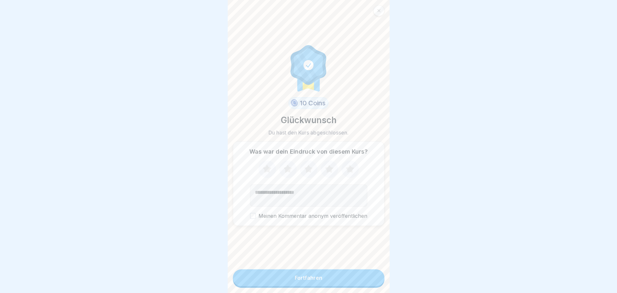
click at [304, 281] on div "Fortfahren" at bounding box center [309, 278] width 28 height 6
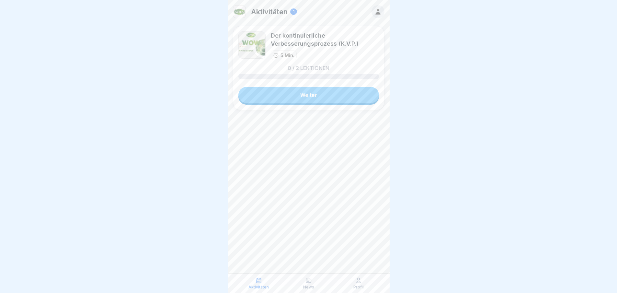
click at [301, 103] on div "Der kontinuierliche Verbesserungsprozess (K.V.P.) 5 Min. 0 / 2 Lektionen Weiter" at bounding box center [309, 68] width 152 height 84
click at [299, 93] on link "Weiter" at bounding box center [309, 95] width 141 height 16
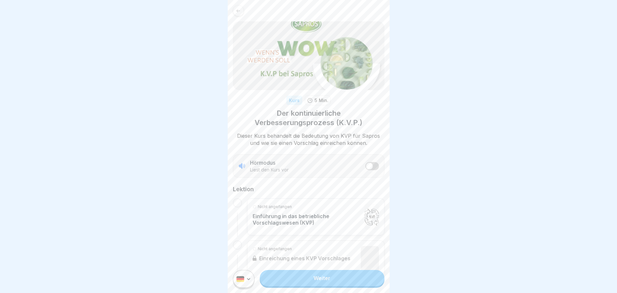
click at [319, 280] on link "Weiter" at bounding box center [322, 278] width 124 height 16
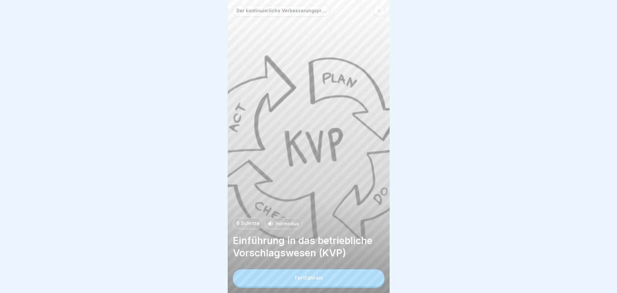
click at [306, 281] on div "Fortfahren" at bounding box center [309, 278] width 28 height 6
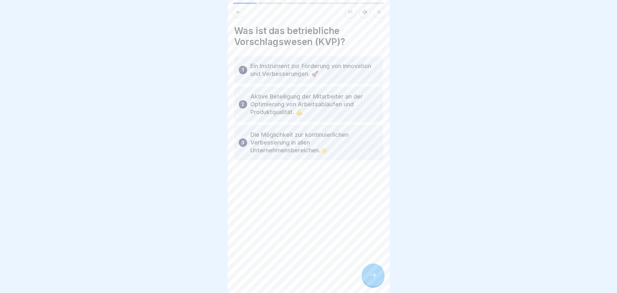
click at [369, 278] on icon at bounding box center [373, 275] width 8 height 8
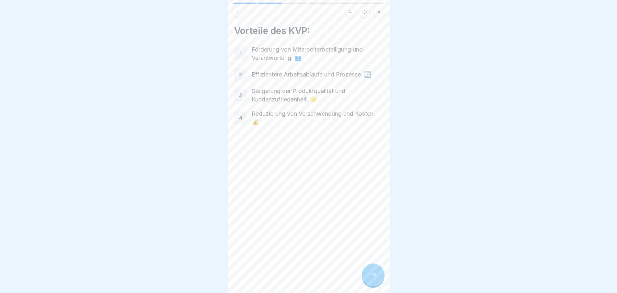
click at [370, 279] on icon at bounding box center [373, 275] width 8 height 8
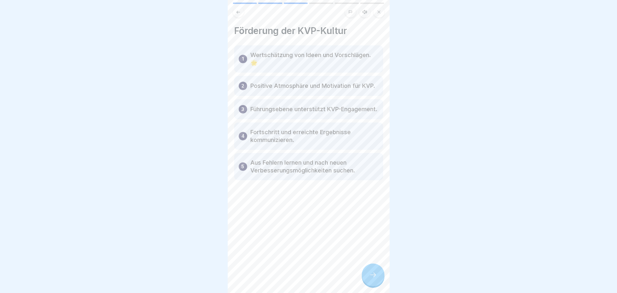
click at [375, 277] on icon at bounding box center [373, 275] width 6 height 5
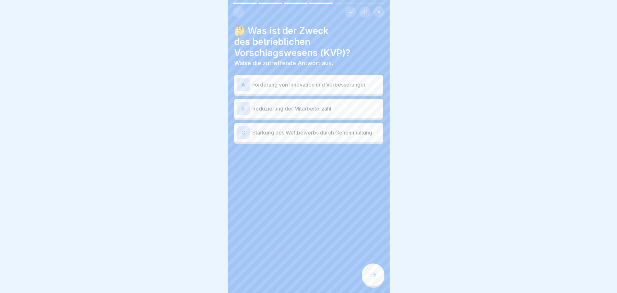
click at [241, 88] on div "A" at bounding box center [243, 84] width 13 height 13
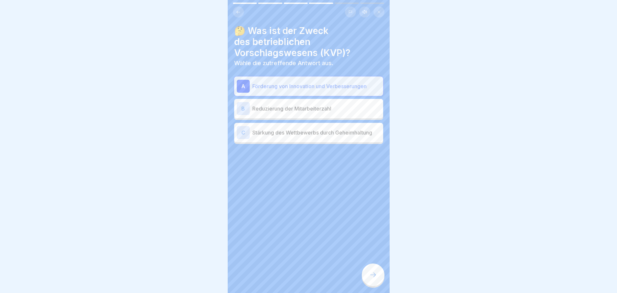
click at [243, 130] on div "C" at bounding box center [243, 132] width 13 height 13
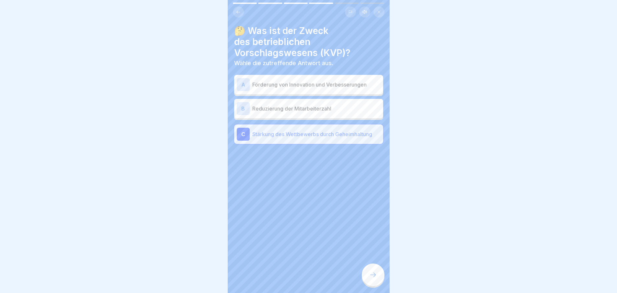
click at [242, 86] on div "A" at bounding box center [243, 84] width 13 height 13
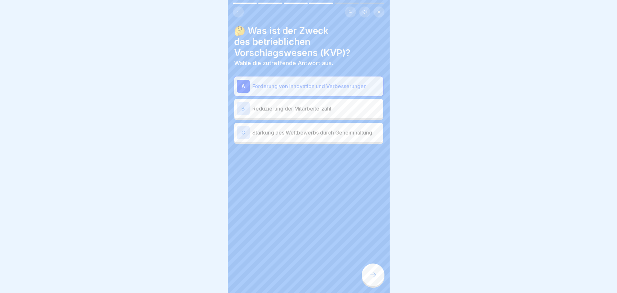
click at [371, 277] on icon at bounding box center [373, 275] width 8 height 8
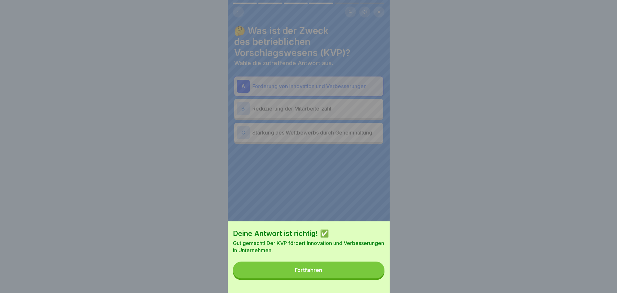
click at [337, 273] on button "Fortfahren" at bounding box center [309, 270] width 152 height 17
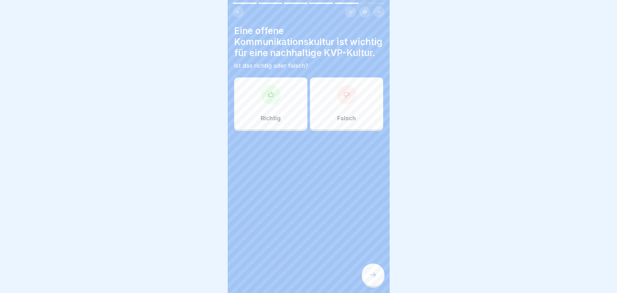
click at [265, 104] on div at bounding box center [270, 94] width 19 height 19
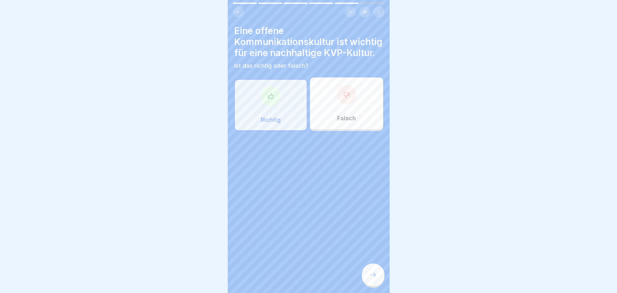
click at [374, 279] on icon at bounding box center [373, 275] width 8 height 8
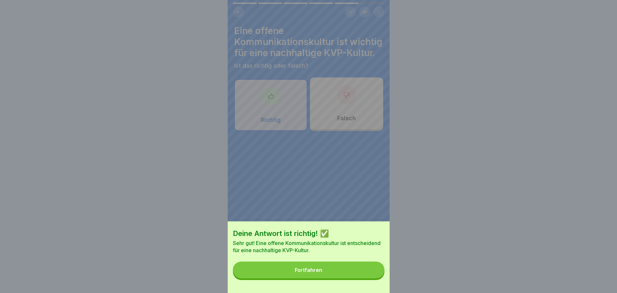
click at [337, 275] on button "Fortfahren" at bounding box center [309, 270] width 152 height 17
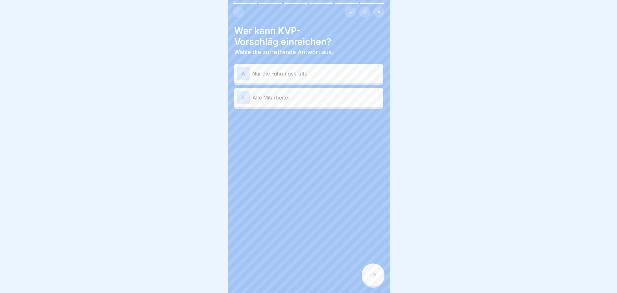
click at [243, 97] on div "B" at bounding box center [243, 97] width 13 height 13
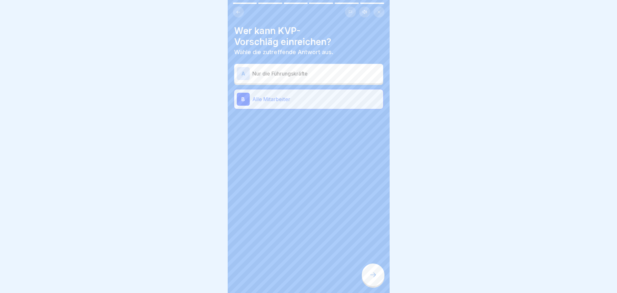
click at [376, 279] on icon at bounding box center [373, 275] width 8 height 8
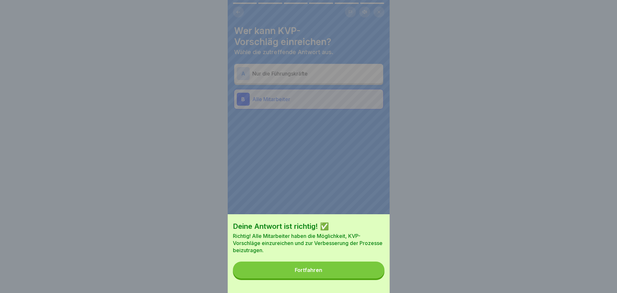
click at [338, 278] on button "Fortfahren" at bounding box center [309, 270] width 152 height 17
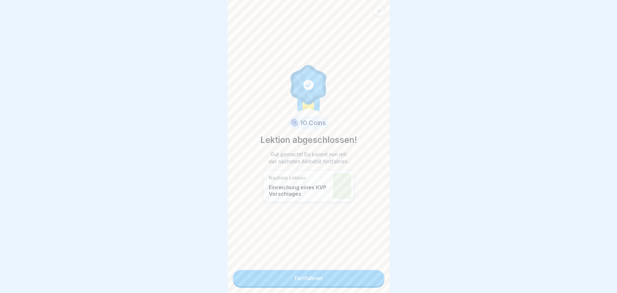
click at [312, 279] on link "Fortfahren" at bounding box center [309, 278] width 152 height 16
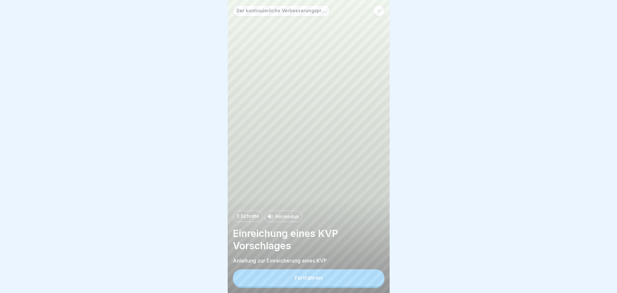
click at [281, 286] on button "Fortfahren" at bounding box center [309, 277] width 152 height 17
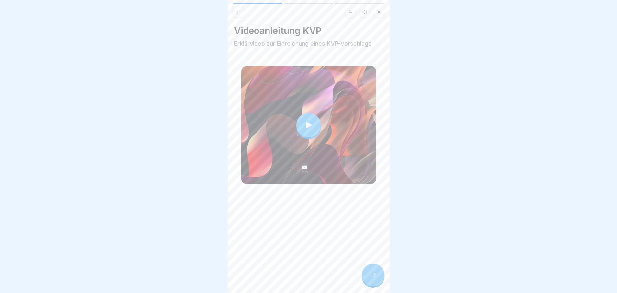
click at [306, 124] on icon at bounding box center [309, 125] width 6 height 6
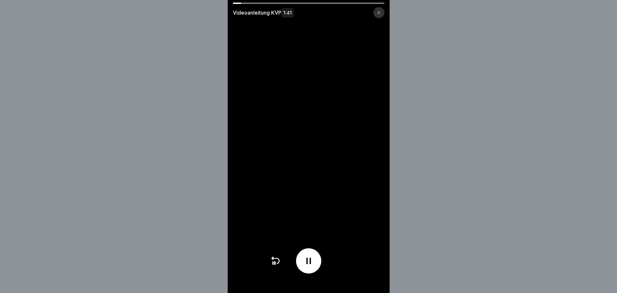
click at [327, 151] on video at bounding box center [309, 146] width 162 height 293
click at [317, 268] on div at bounding box center [308, 260] width 25 height 25
click at [305, 265] on div at bounding box center [308, 260] width 25 height 25
click at [306, 201] on video at bounding box center [309, 146] width 162 height 293
click at [380, 13] on icon at bounding box center [379, 13] width 4 height 4
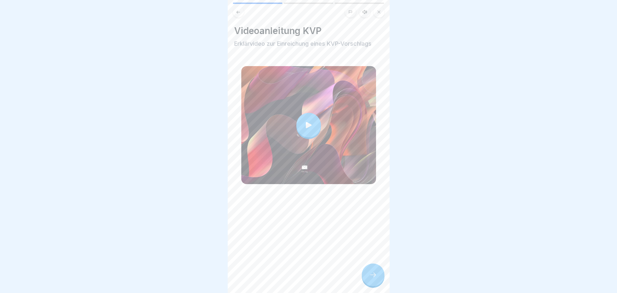
click at [372, 279] on icon at bounding box center [373, 275] width 8 height 8
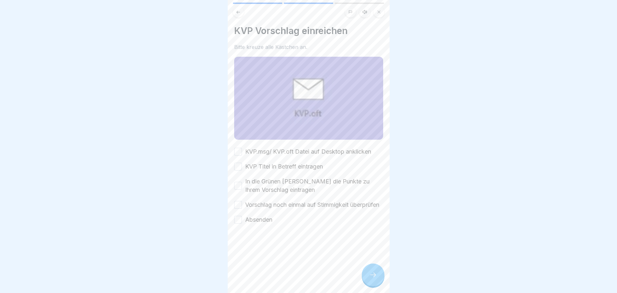
click at [240, 149] on button "KVP.msg/ KVP.oft Datei auf Desktop anklicken" at bounding box center [238, 152] width 8 height 8
click at [239, 166] on button "KVP Titel in Betreff eintragen" at bounding box center [238, 167] width 8 height 8
click at [239, 184] on button "In die Grünen felder die Punkte zu Ihrem Vorschlag eintragen" at bounding box center [238, 186] width 8 height 8
drag, startPoint x: 237, startPoint y: 207, endPoint x: 237, endPoint y: 211, distance: 3.9
click at [237, 208] on button "Vorschlag noch einmal auf Stimmigkeit überprüfen" at bounding box center [238, 205] width 8 height 8
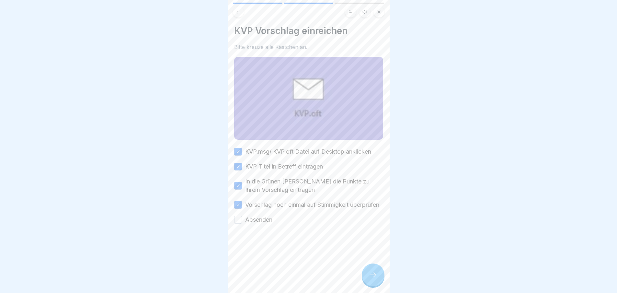
drag, startPoint x: 234, startPoint y: 222, endPoint x: 235, endPoint y: 232, distance: 10.1
click at [234, 223] on button "Absenden" at bounding box center [238, 220] width 8 height 8
click at [368, 280] on div at bounding box center [373, 274] width 23 height 23
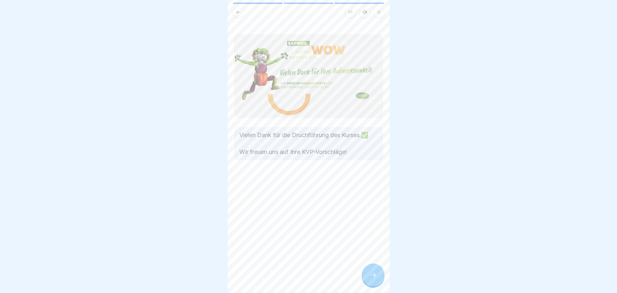
click at [371, 279] on icon at bounding box center [373, 275] width 8 height 8
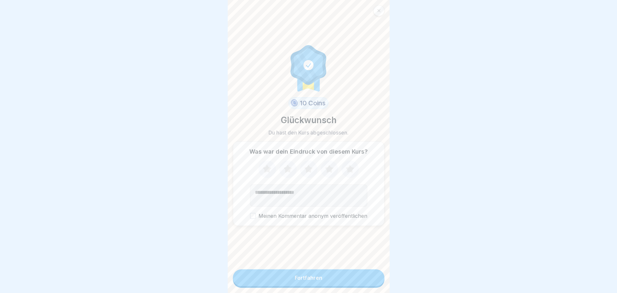
click at [351, 286] on button "Fortfahren" at bounding box center [309, 277] width 152 height 17
click at [348, 285] on button "Fortfahren" at bounding box center [309, 277] width 152 height 17
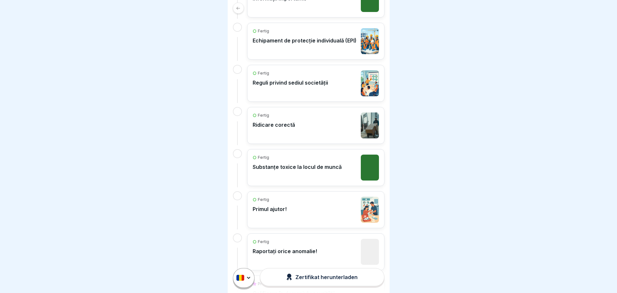
scroll to position [250, 0]
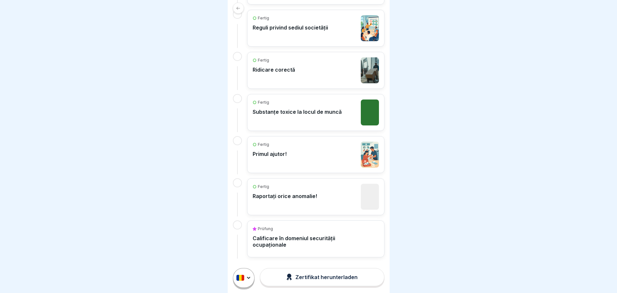
click at [268, 231] on p "Prüfung" at bounding box center [265, 229] width 15 height 6
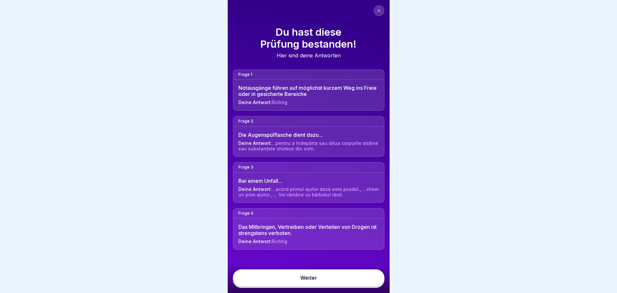
click at [298, 285] on link "Weiter" at bounding box center [309, 277] width 152 height 17
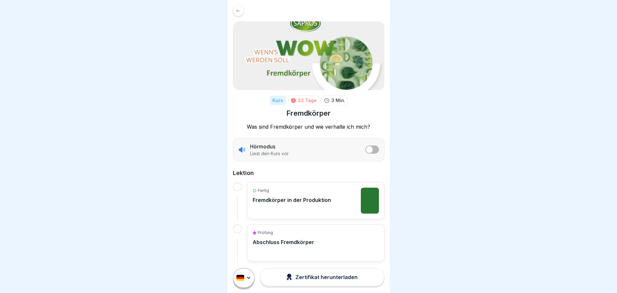
click at [271, 199] on p "Fremdkörper in der Produktion" at bounding box center [292, 200] width 78 height 6
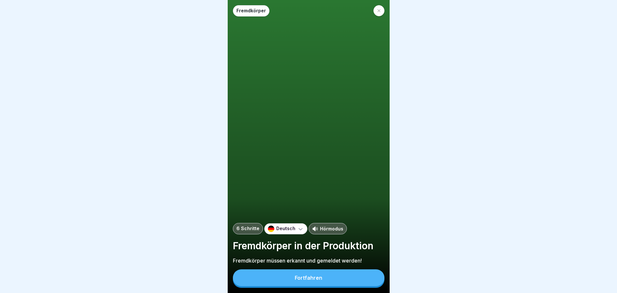
click at [302, 281] on div "Fortfahren" at bounding box center [309, 278] width 28 height 6
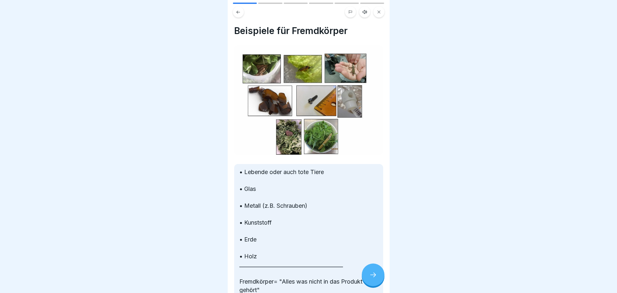
scroll to position [41, 0]
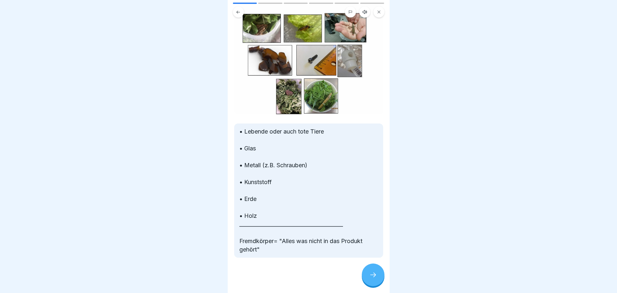
click at [380, 285] on div at bounding box center [373, 274] width 23 height 23
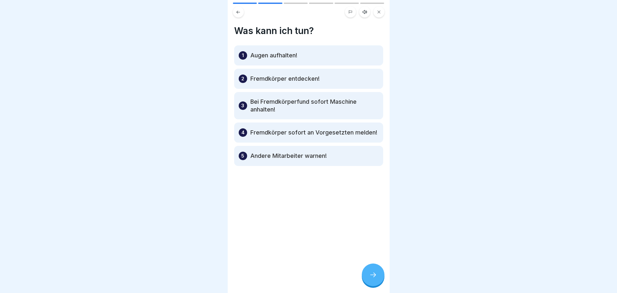
click at [370, 284] on div at bounding box center [373, 274] width 23 height 23
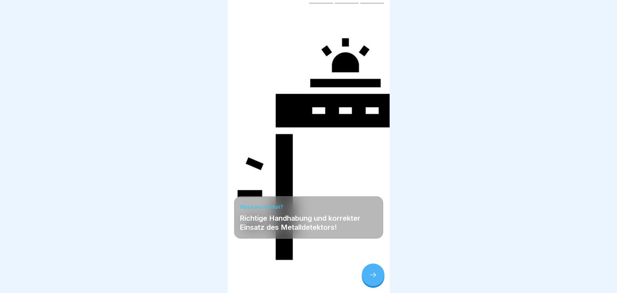
click at [378, 282] on div at bounding box center [373, 274] width 23 height 23
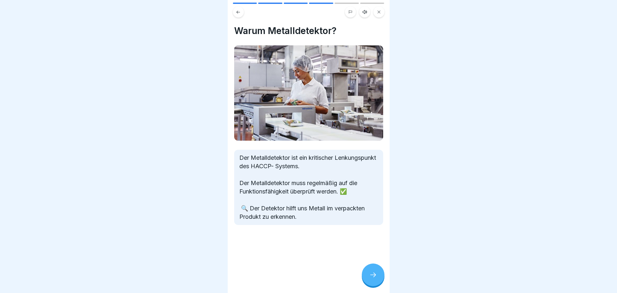
click at [378, 282] on div at bounding box center [373, 274] width 23 height 23
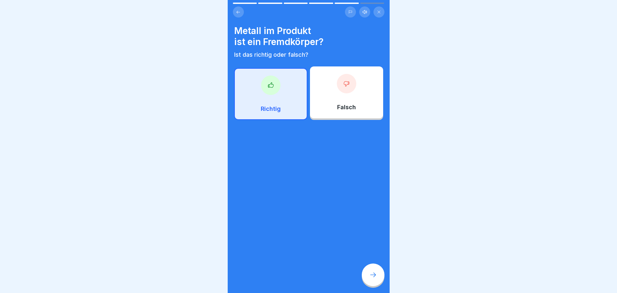
click at [370, 279] on icon at bounding box center [373, 275] width 8 height 8
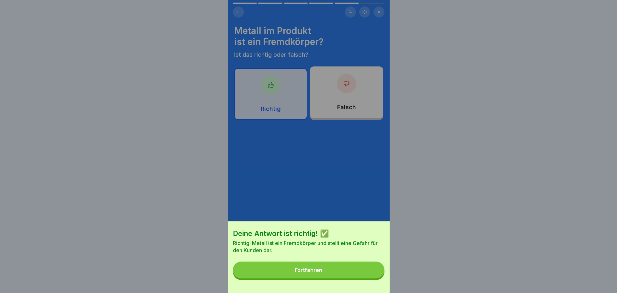
click at [341, 275] on button "Fortfahren" at bounding box center [309, 270] width 152 height 17
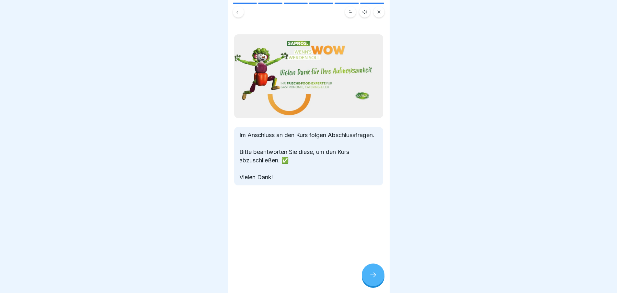
click at [373, 279] on icon at bounding box center [373, 275] width 8 height 8
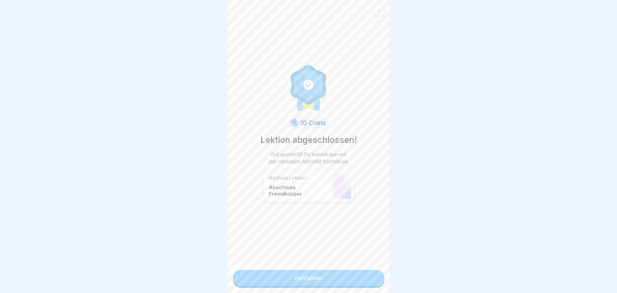
click at [357, 281] on link "Fortfahren" at bounding box center [309, 278] width 152 height 16
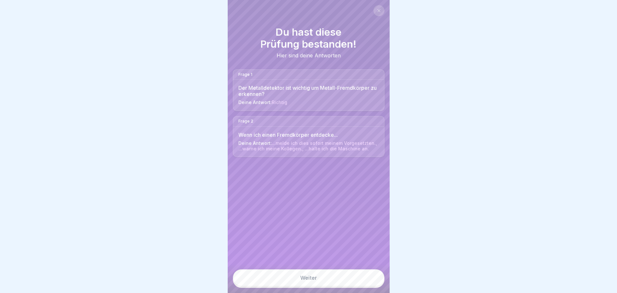
click at [312, 283] on link "Weiter" at bounding box center [309, 277] width 152 height 17
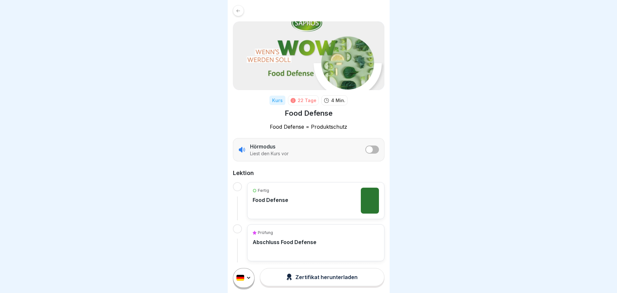
click at [272, 201] on p "Food Defense" at bounding box center [271, 200] width 36 height 6
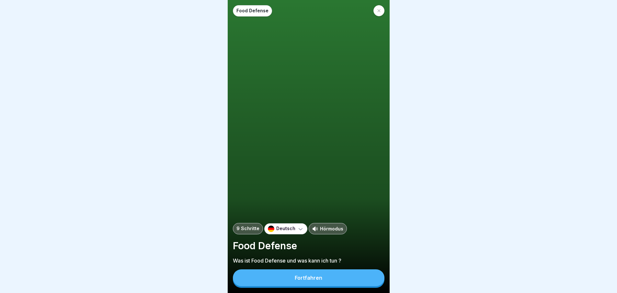
click at [295, 284] on button "Fortfahren" at bounding box center [309, 277] width 152 height 17
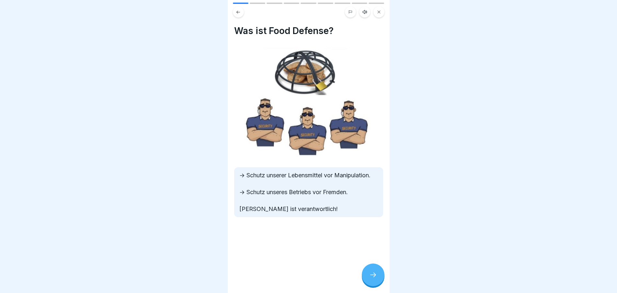
click at [376, 279] on icon at bounding box center [373, 275] width 8 height 8
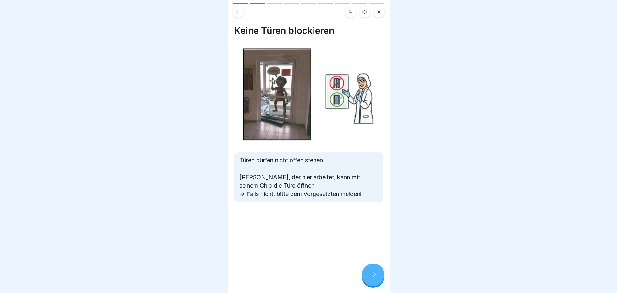
click at [375, 279] on icon at bounding box center [373, 275] width 8 height 8
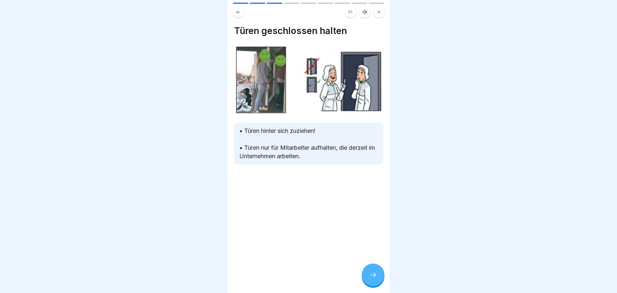
click at [370, 279] on icon at bounding box center [373, 275] width 8 height 8
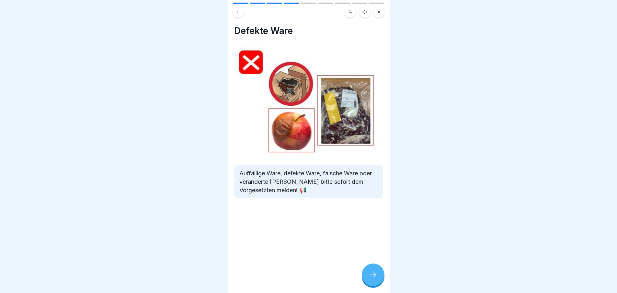
click at [370, 279] on icon at bounding box center [373, 275] width 8 height 8
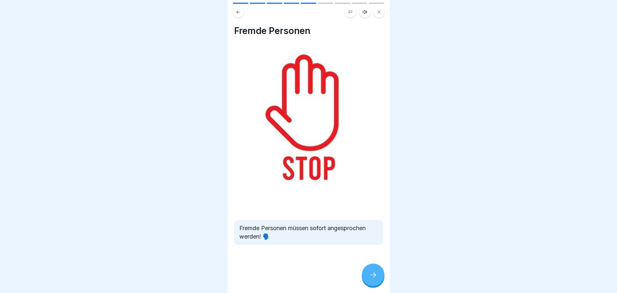
click at [370, 279] on icon at bounding box center [373, 275] width 8 height 8
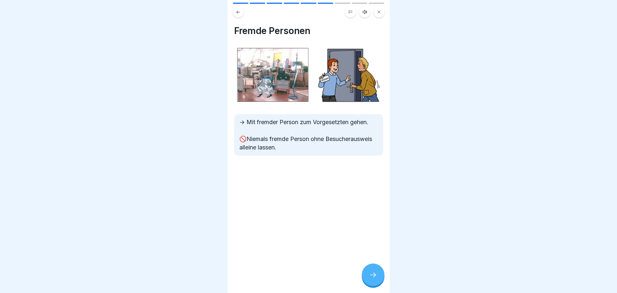
click at [370, 279] on icon at bounding box center [373, 275] width 8 height 8
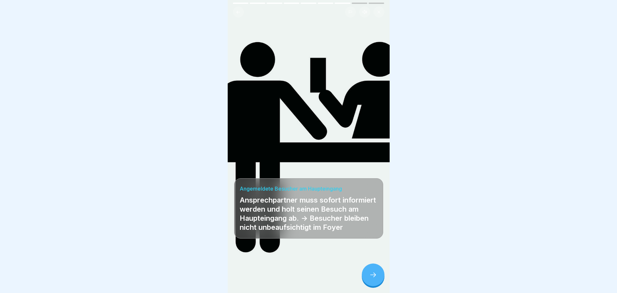
click at [370, 279] on icon at bounding box center [373, 275] width 8 height 8
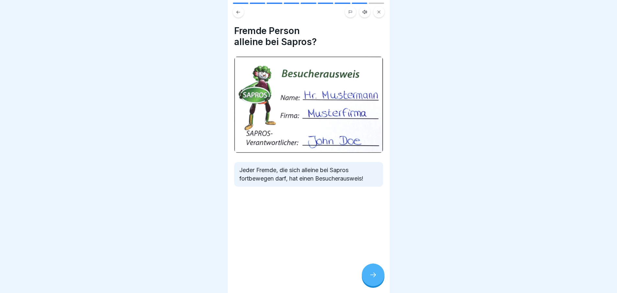
click at [370, 279] on icon at bounding box center [373, 275] width 8 height 8
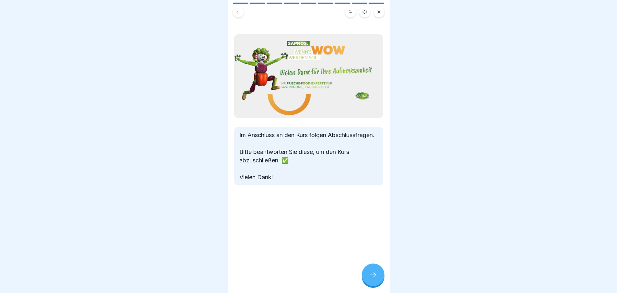
click at [370, 279] on icon at bounding box center [373, 275] width 8 height 8
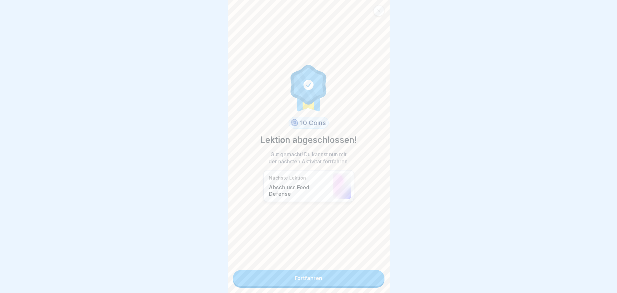
click at [370, 283] on link "Fortfahren" at bounding box center [309, 278] width 152 height 16
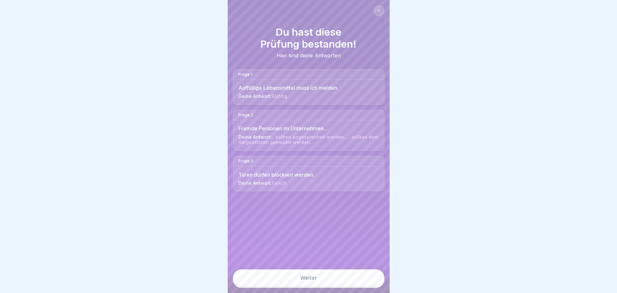
click at [370, 283] on link "Weiter" at bounding box center [309, 277] width 152 height 17
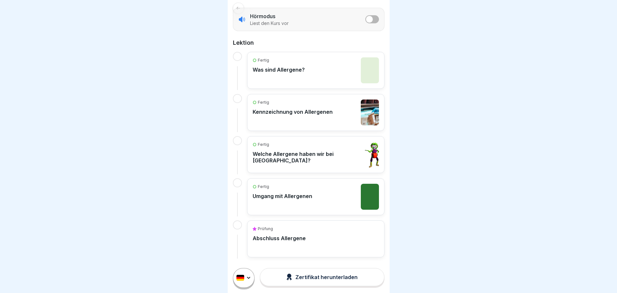
scroll to position [5, 0]
click at [295, 235] on p "Abschluss Allergene" at bounding box center [279, 238] width 53 height 6
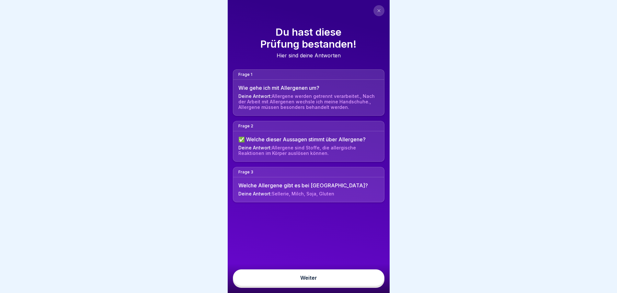
click at [310, 286] on link "Weiter" at bounding box center [309, 277] width 152 height 17
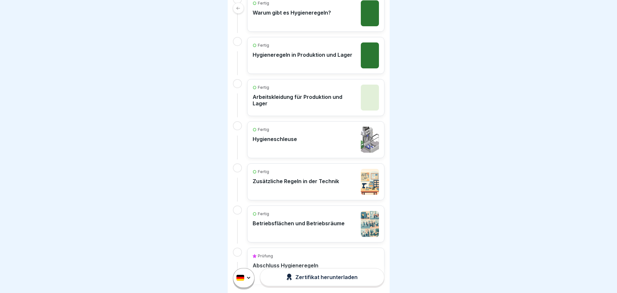
scroll to position [222, 0]
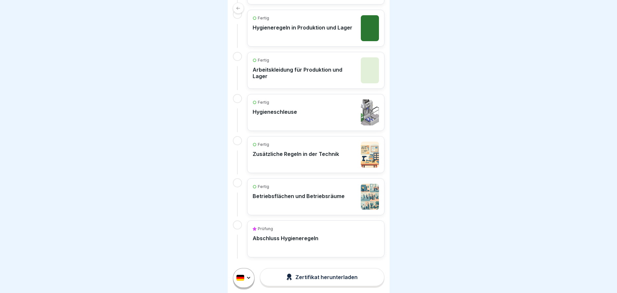
click at [280, 238] on p "Abschluss Hygieneregeln" at bounding box center [286, 238] width 66 height 6
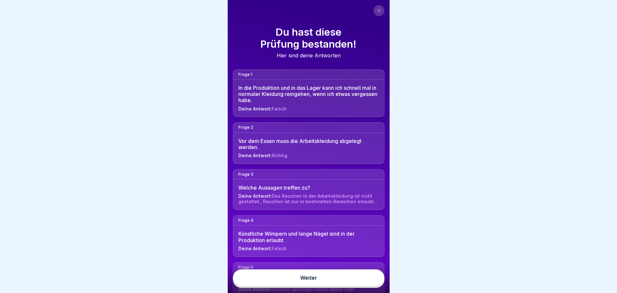
click at [302, 284] on link "Weiter" at bounding box center [309, 277] width 152 height 17
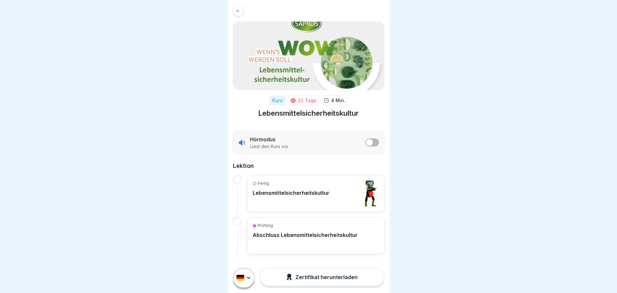
scroll to position [5, 0]
click at [279, 232] on p "Abschluss Lebensmittelsicherheitskultur" at bounding box center [305, 235] width 105 height 6
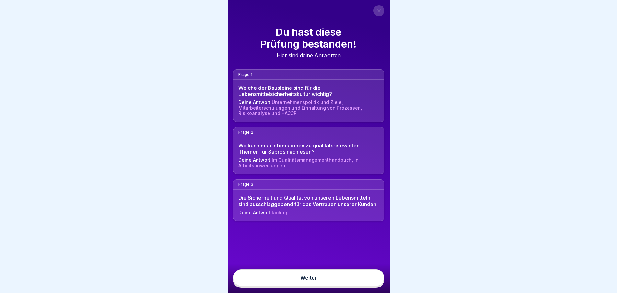
click at [298, 286] on link "Weiter" at bounding box center [309, 277] width 152 height 17
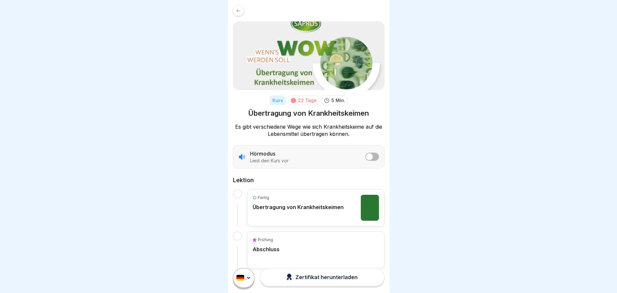
click at [284, 249] on div "Prüfung Abschluss" at bounding box center [316, 250] width 126 height 26
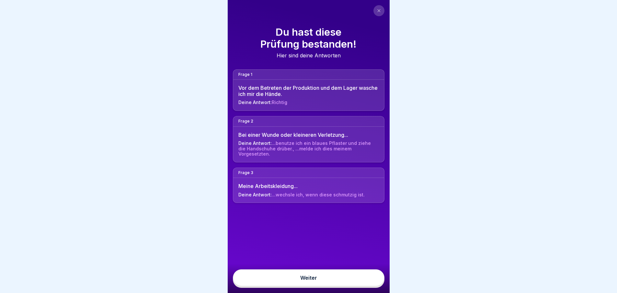
click at [291, 285] on link "Weiter" at bounding box center [309, 277] width 152 height 17
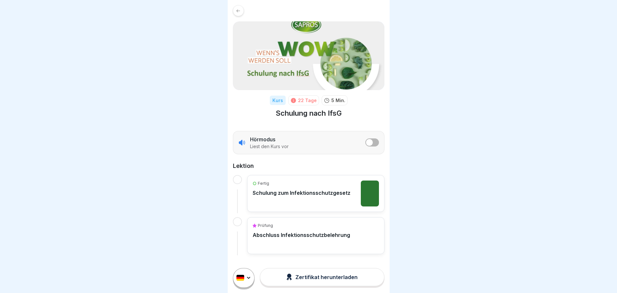
click at [306, 280] on div "Zertifikat herunterladen" at bounding box center [321, 277] width 71 height 7
click at [293, 235] on p "Abschluss Infektionsschutzbelehrung" at bounding box center [302, 235] width 98 height 6
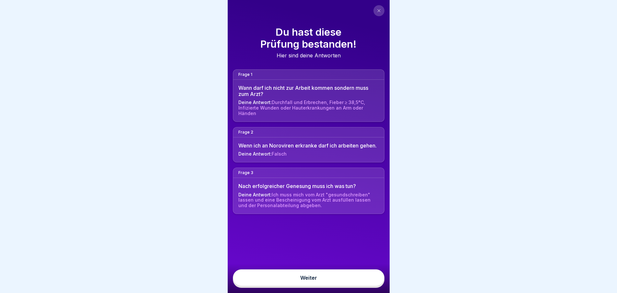
click at [294, 286] on link "Weiter" at bounding box center [309, 277] width 152 height 17
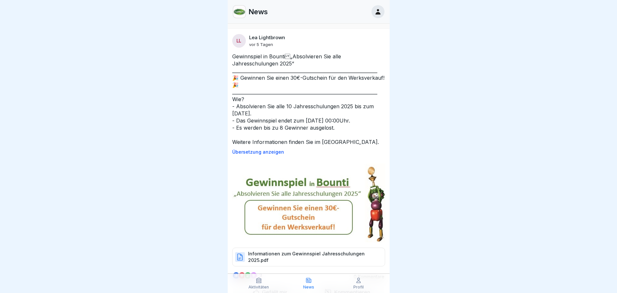
scroll to position [194, 0]
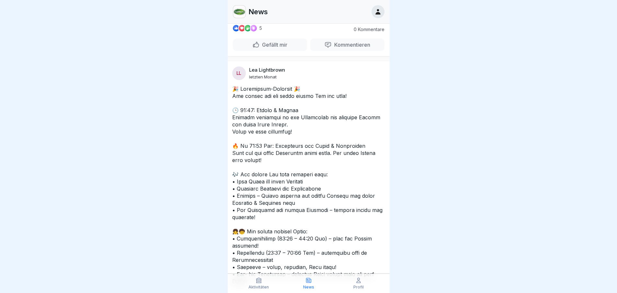
scroll to position [940, 0]
